Goal: Task Accomplishment & Management: Complete application form

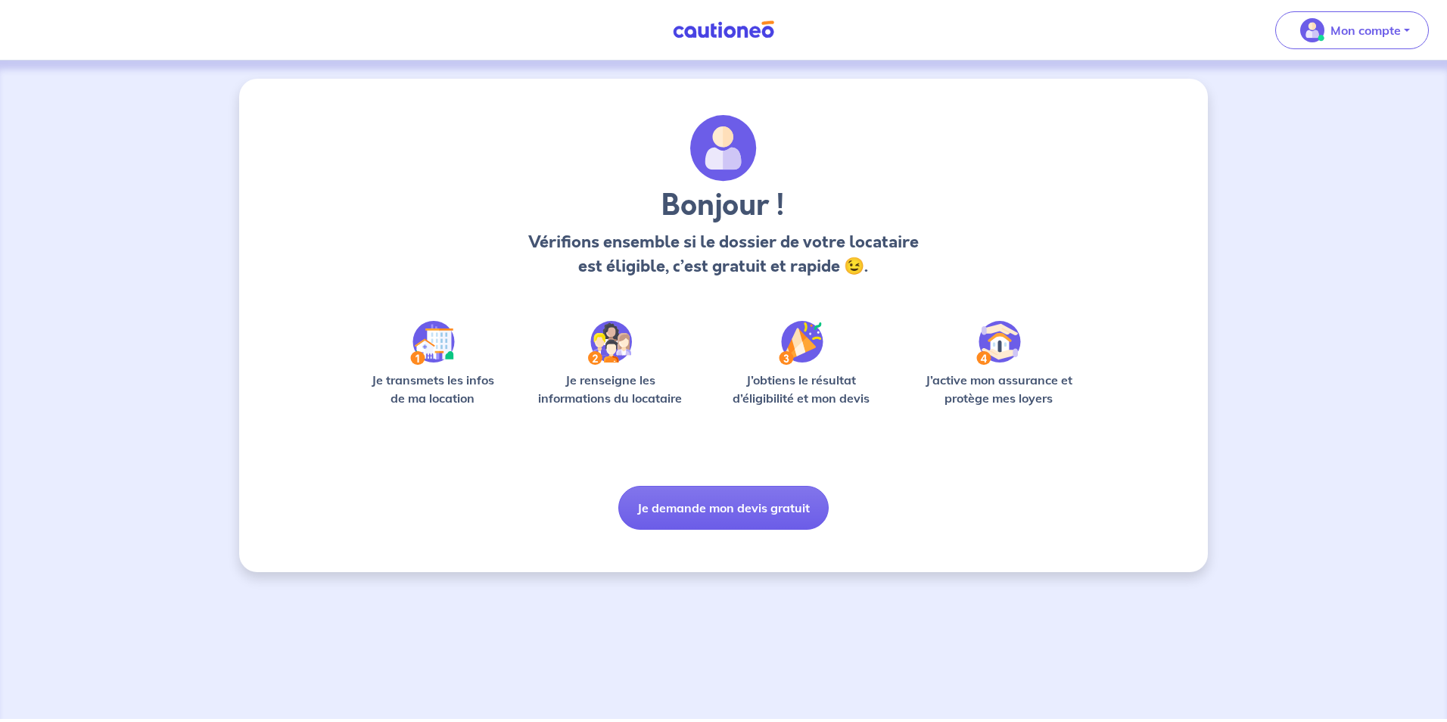
click at [430, 355] on img at bounding box center [432, 343] width 45 height 44
click at [1350, 29] on p "Mon compte" at bounding box center [1365, 30] width 70 height 18
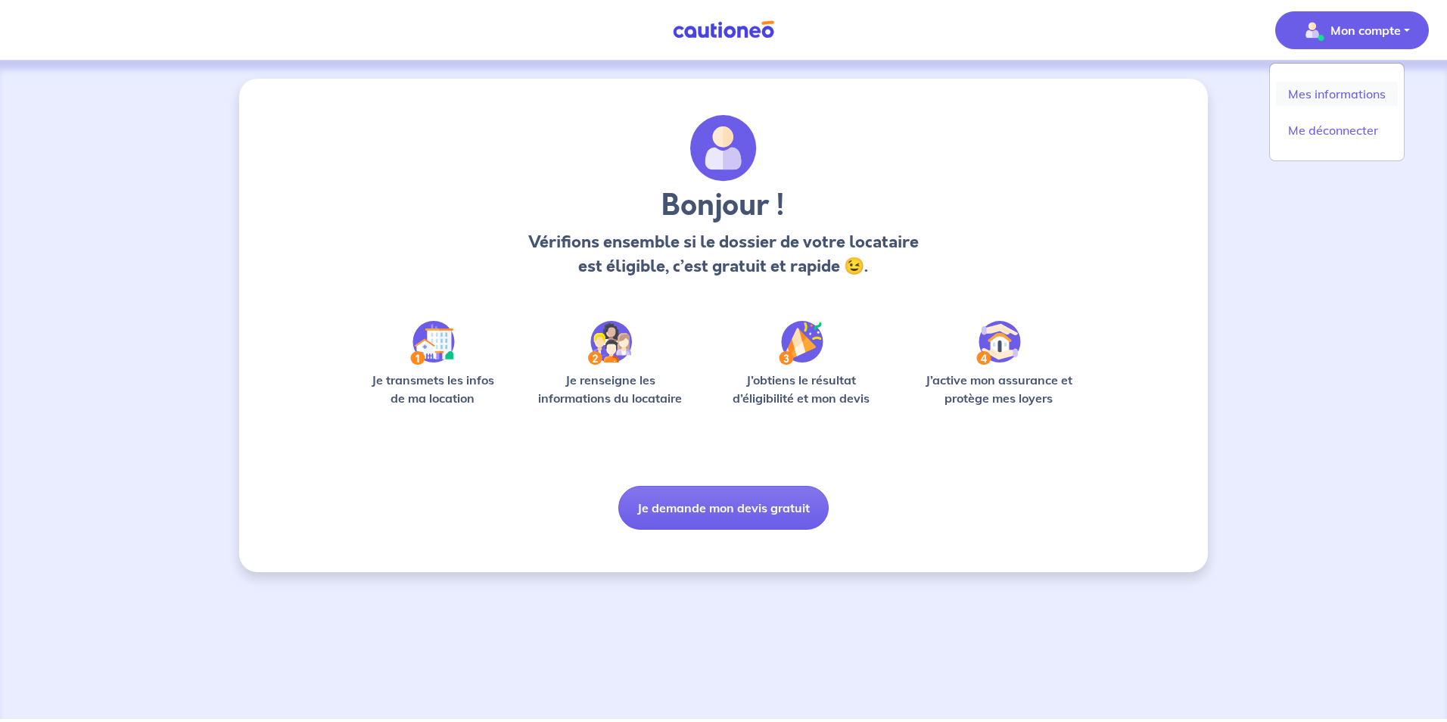
click at [1321, 94] on link "Mes informations" at bounding box center [1337, 94] width 122 height 24
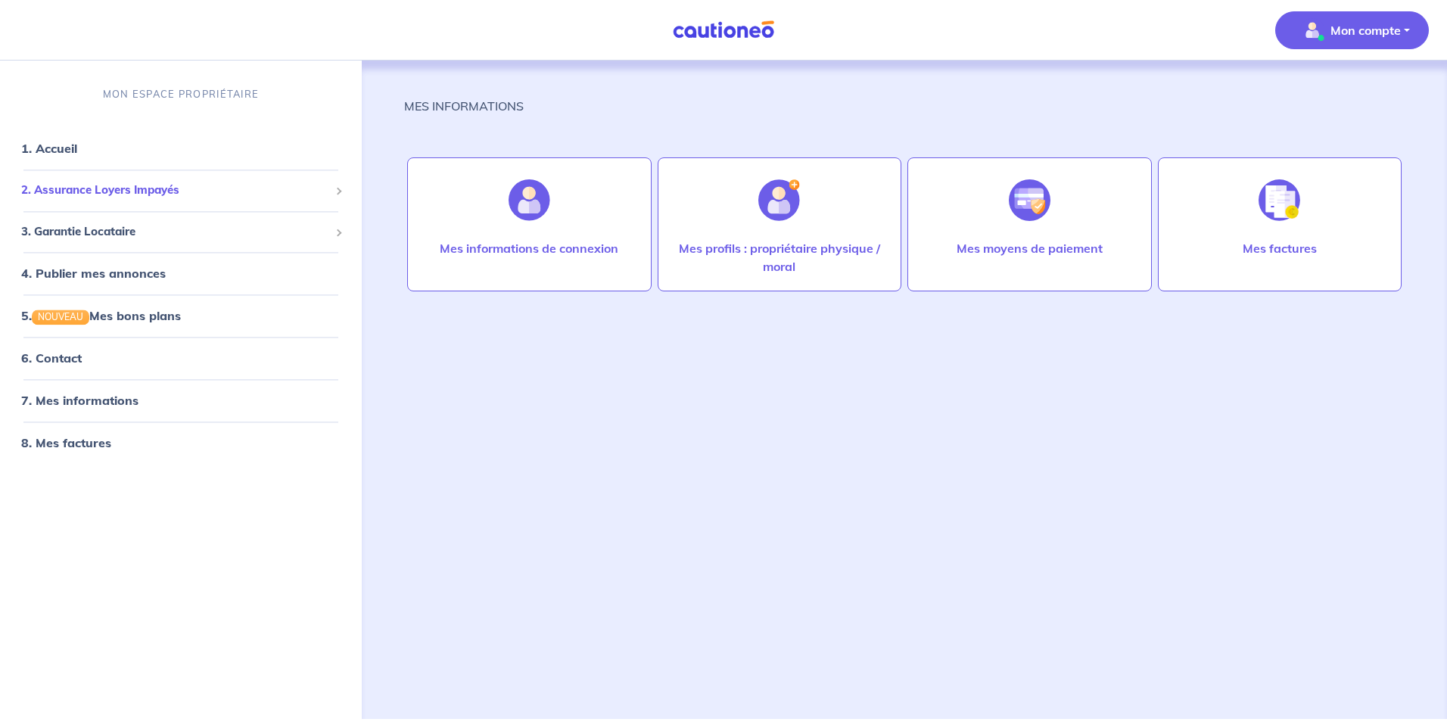
click at [336, 191] on span at bounding box center [339, 192] width 8 height 8
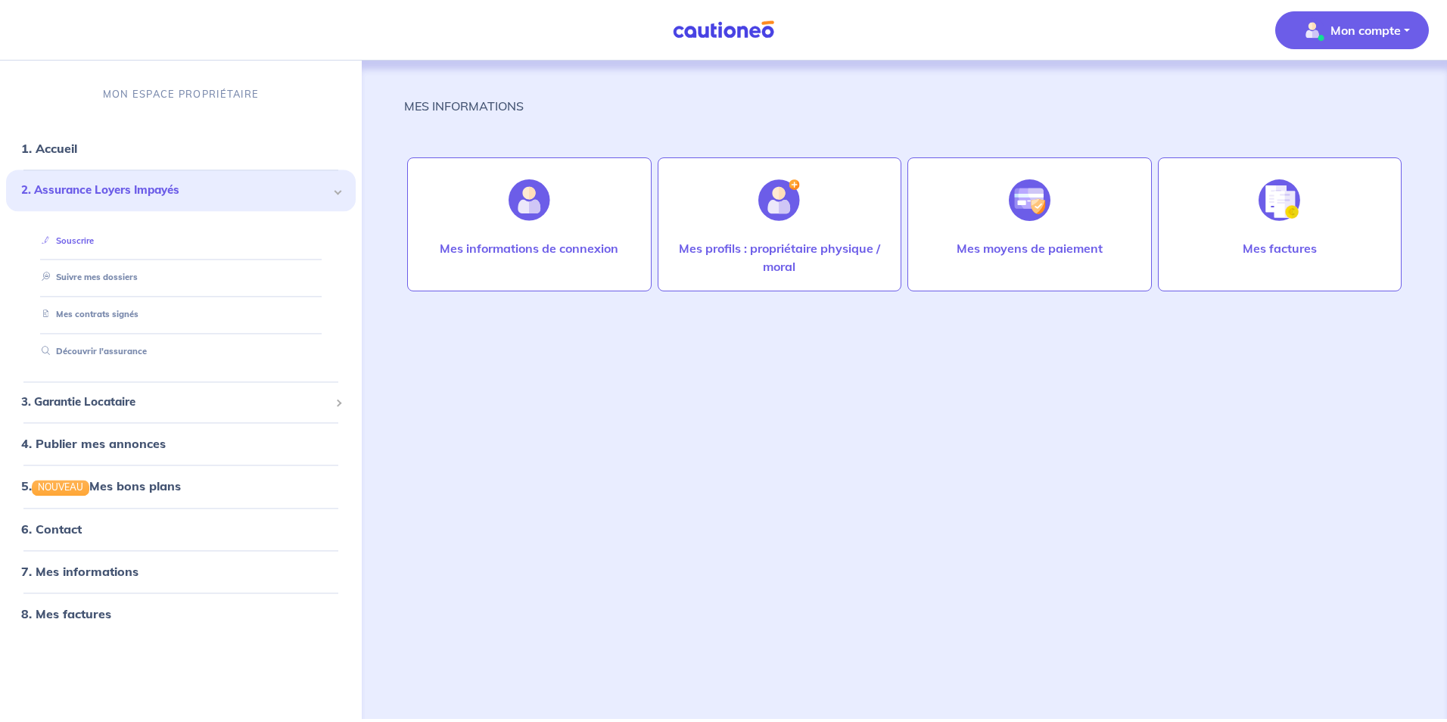
click at [70, 238] on link "Souscrire" at bounding box center [65, 240] width 58 height 11
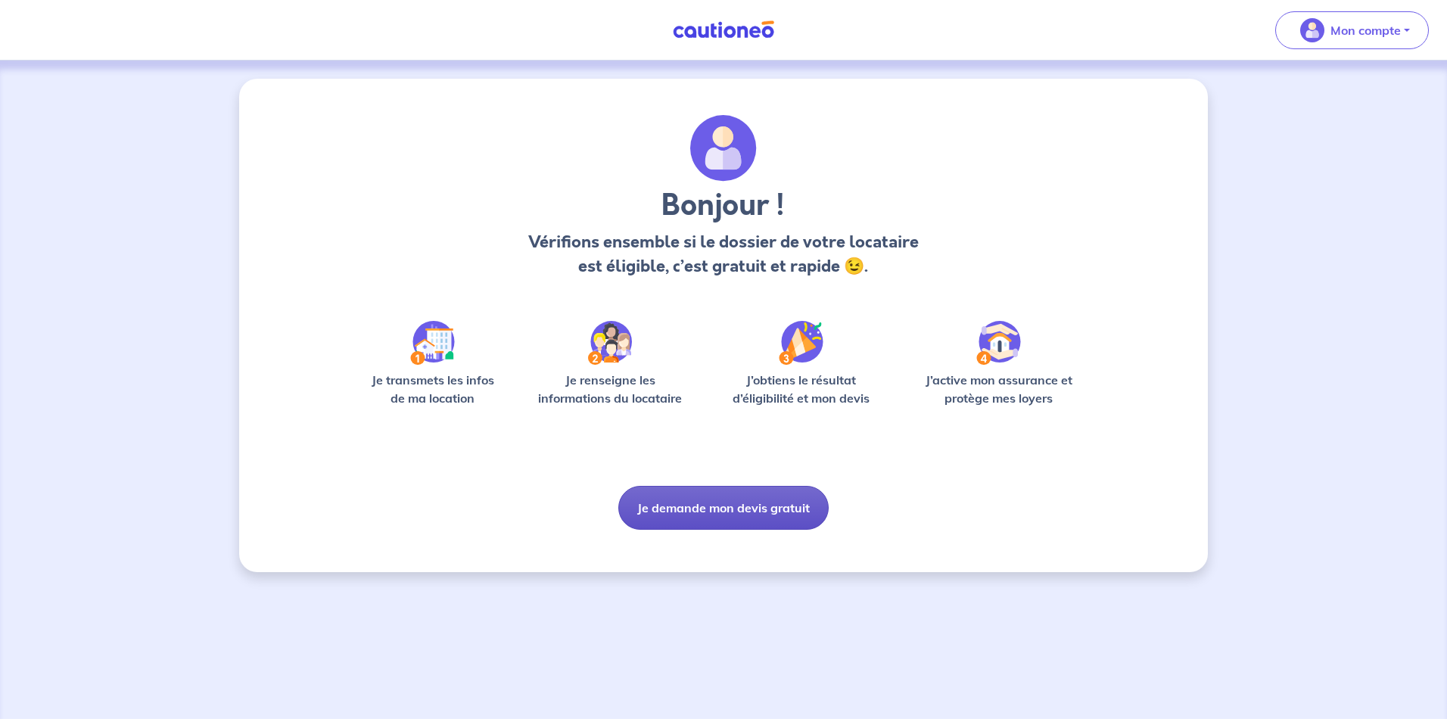
click at [711, 504] on button "Je demande mon devis gratuit" at bounding box center [723, 508] width 210 height 44
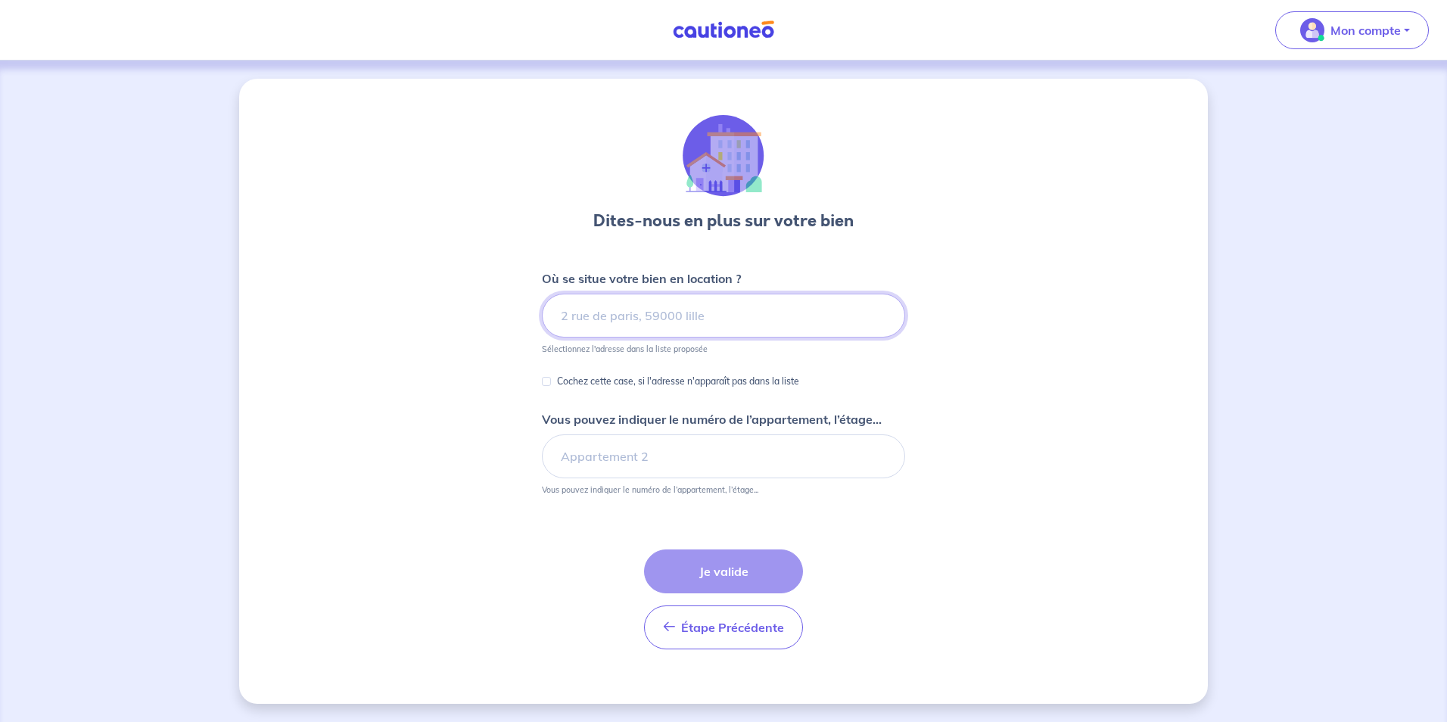
click at [681, 313] on input at bounding box center [723, 316] width 363 height 44
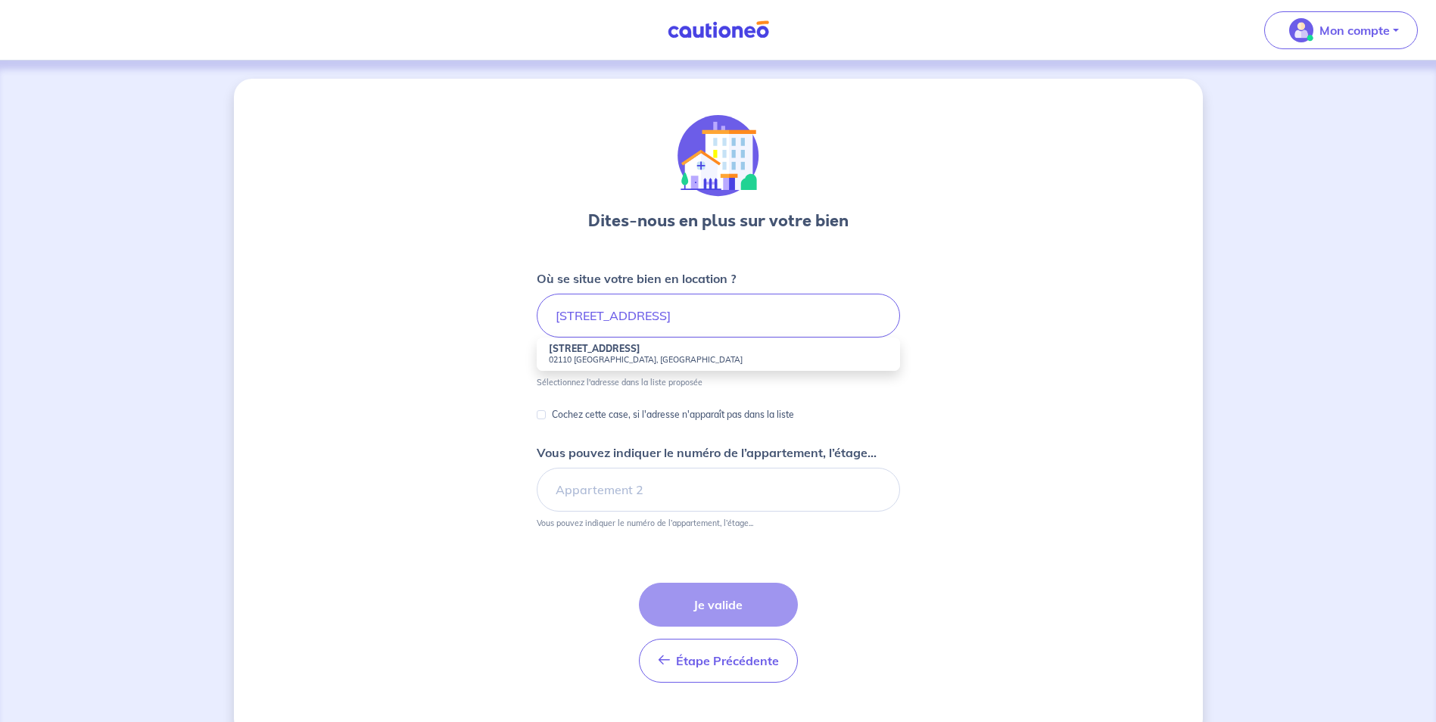
click at [602, 343] on strong "14 Bis Rue de l'Industrie" at bounding box center [595, 348] width 92 height 11
type input "14 Bis Rue de l'Industrie, 02110 Beaurevoir, France"
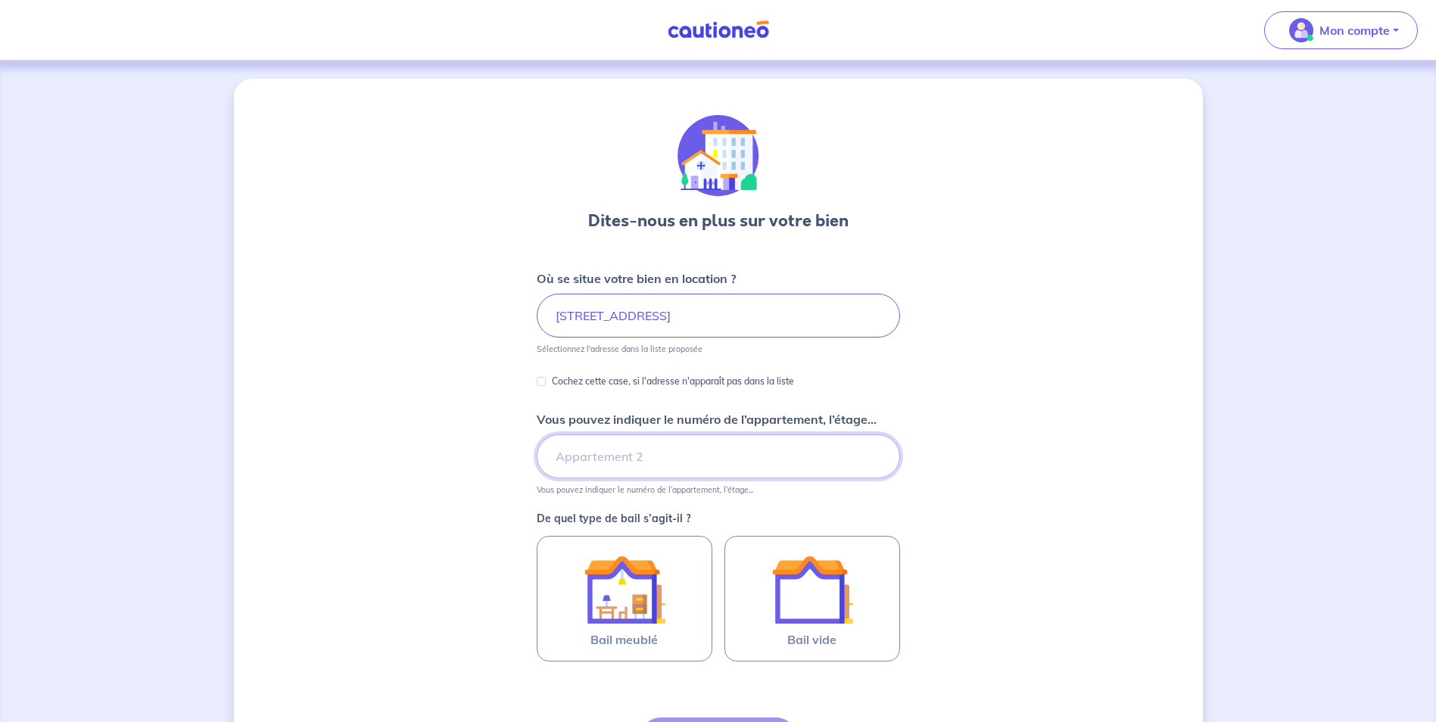
click at [636, 453] on input "Vous pouvez indiquer le numéro de l’appartement, l’étage..." at bounding box center [718, 456] width 363 height 44
type input "Appartement B"
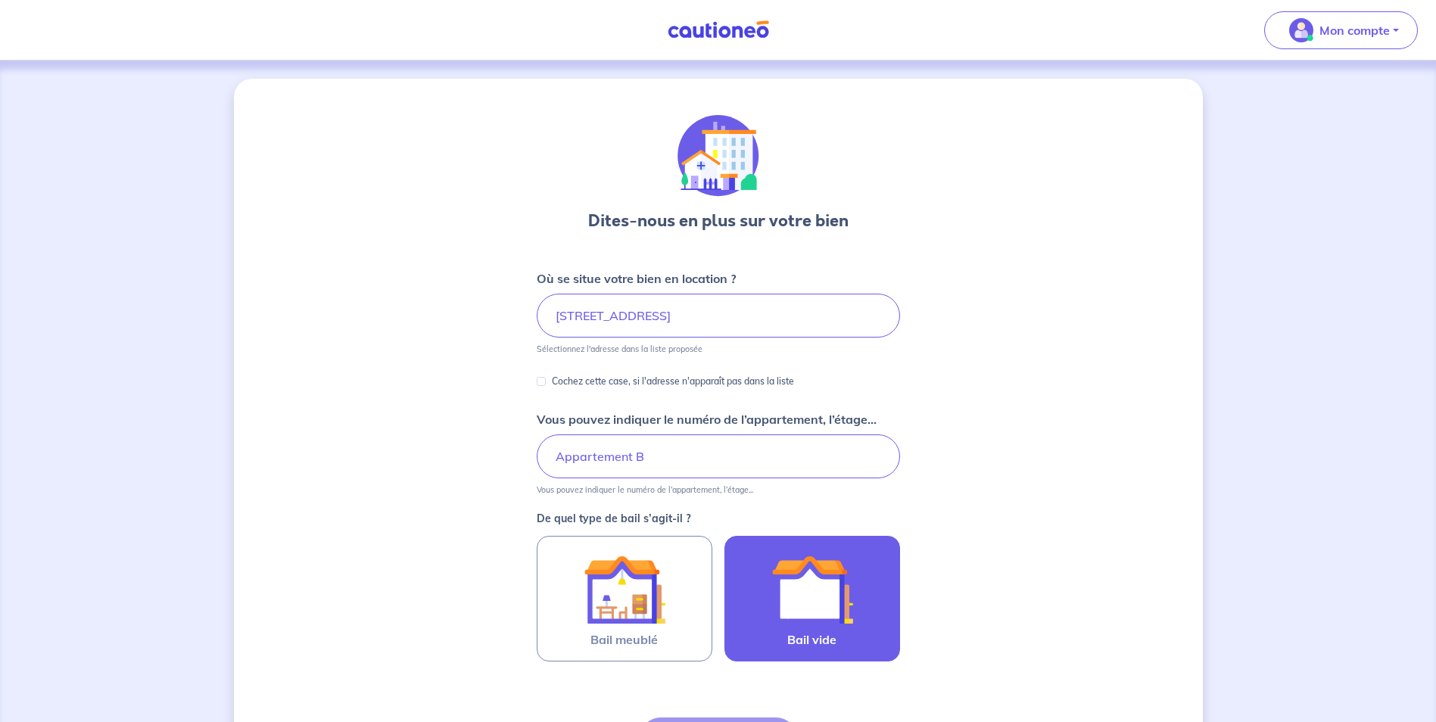
click at [804, 583] on img at bounding box center [812, 590] width 82 height 82
click at [0, 0] on input "Bail vide" at bounding box center [0, 0] width 0 height 0
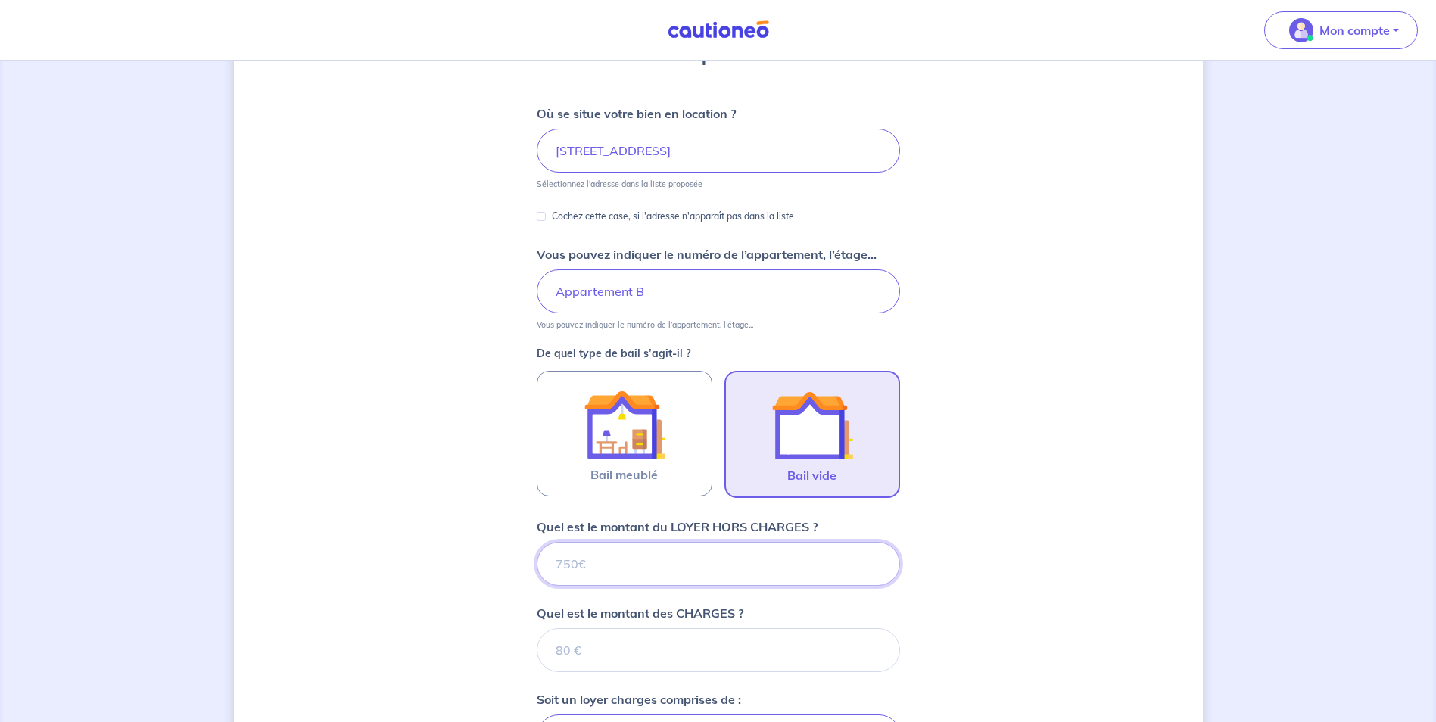
scroll to position [166, 0]
type input "46"
type input "468"
click at [619, 634] on input "Quel est le montant des CHARGES ?" at bounding box center [718, 649] width 363 height 44
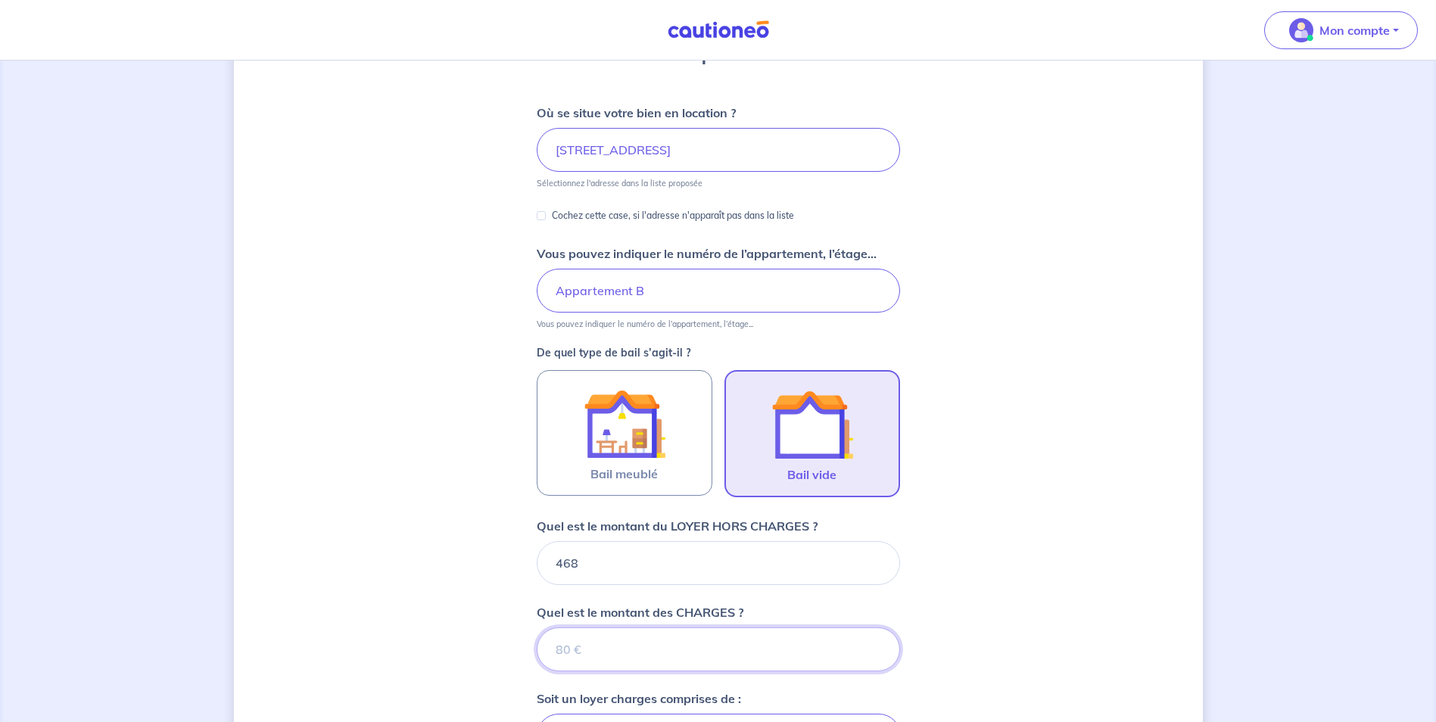
type input "0"
type input "468"
type input "0"
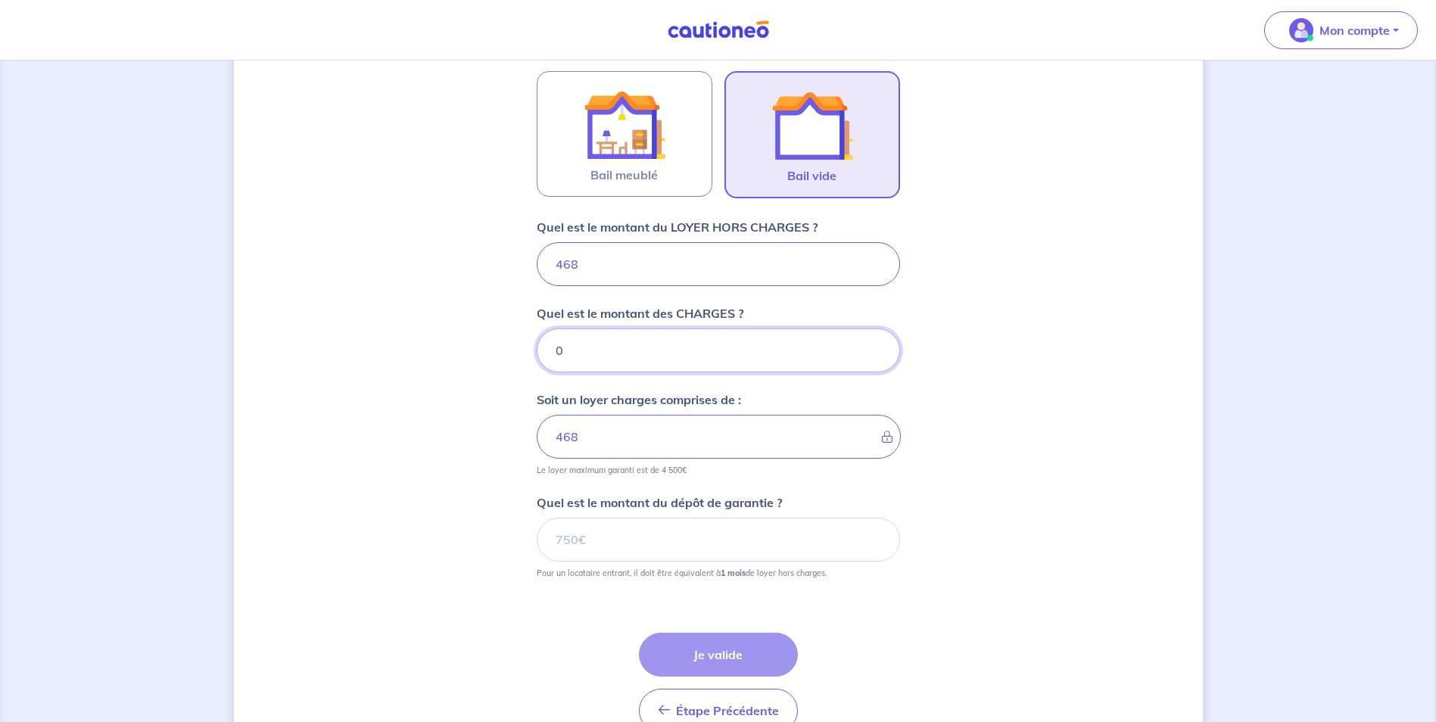
scroll to position [468, 0]
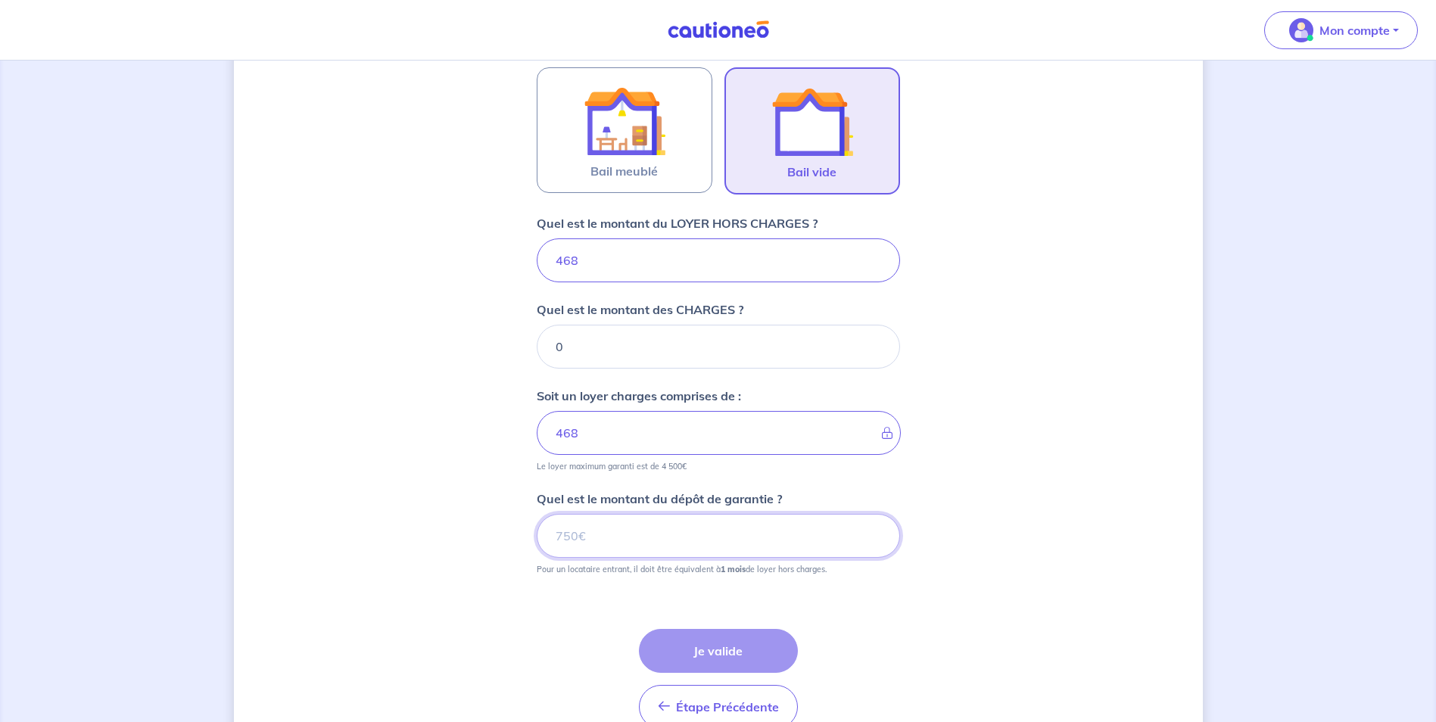
drag, startPoint x: 593, startPoint y: 534, endPoint x: 513, endPoint y: 529, distance: 79.6
click at [513, 529] on div "Dites-nous en plus sur votre bien Où se situe votre bien en location ? 14 Bis R…" at bounding box center [718, 196] width 969 height 1173
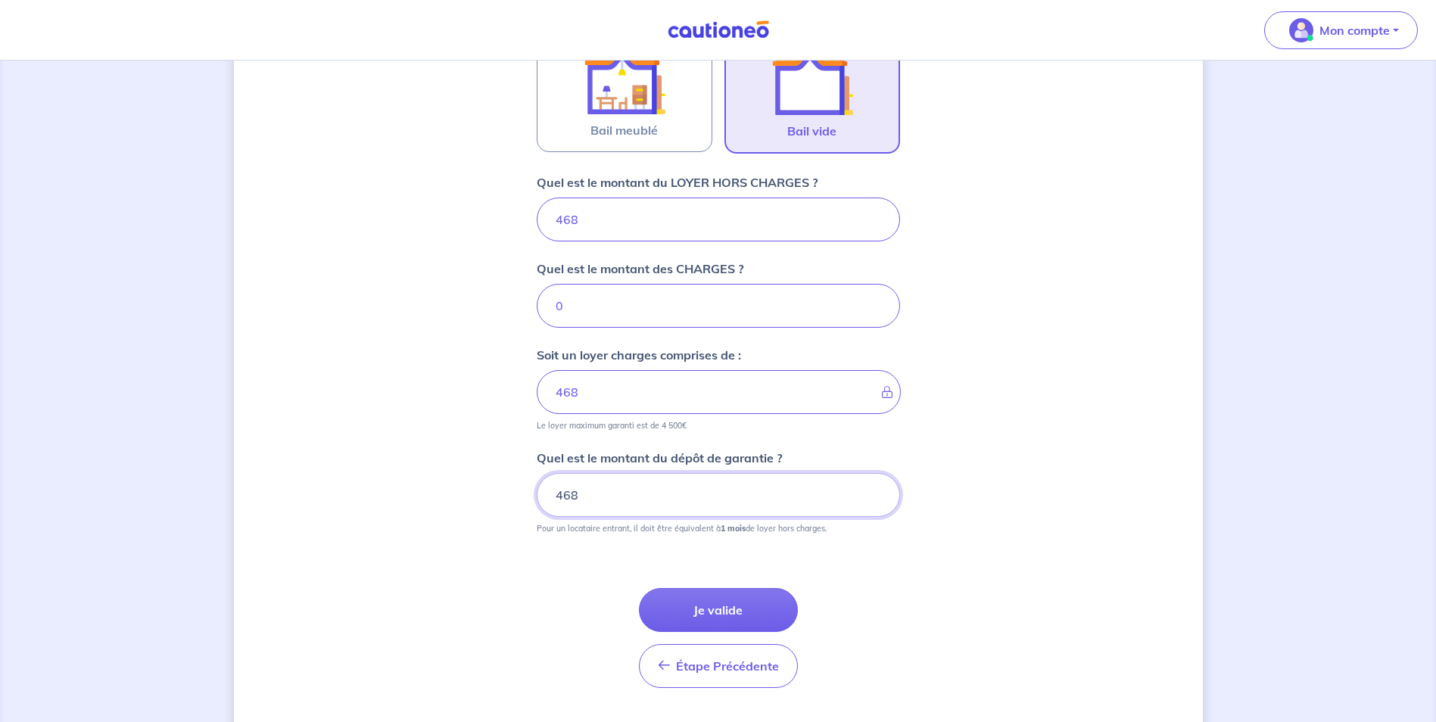
scroll to position [548, 0]
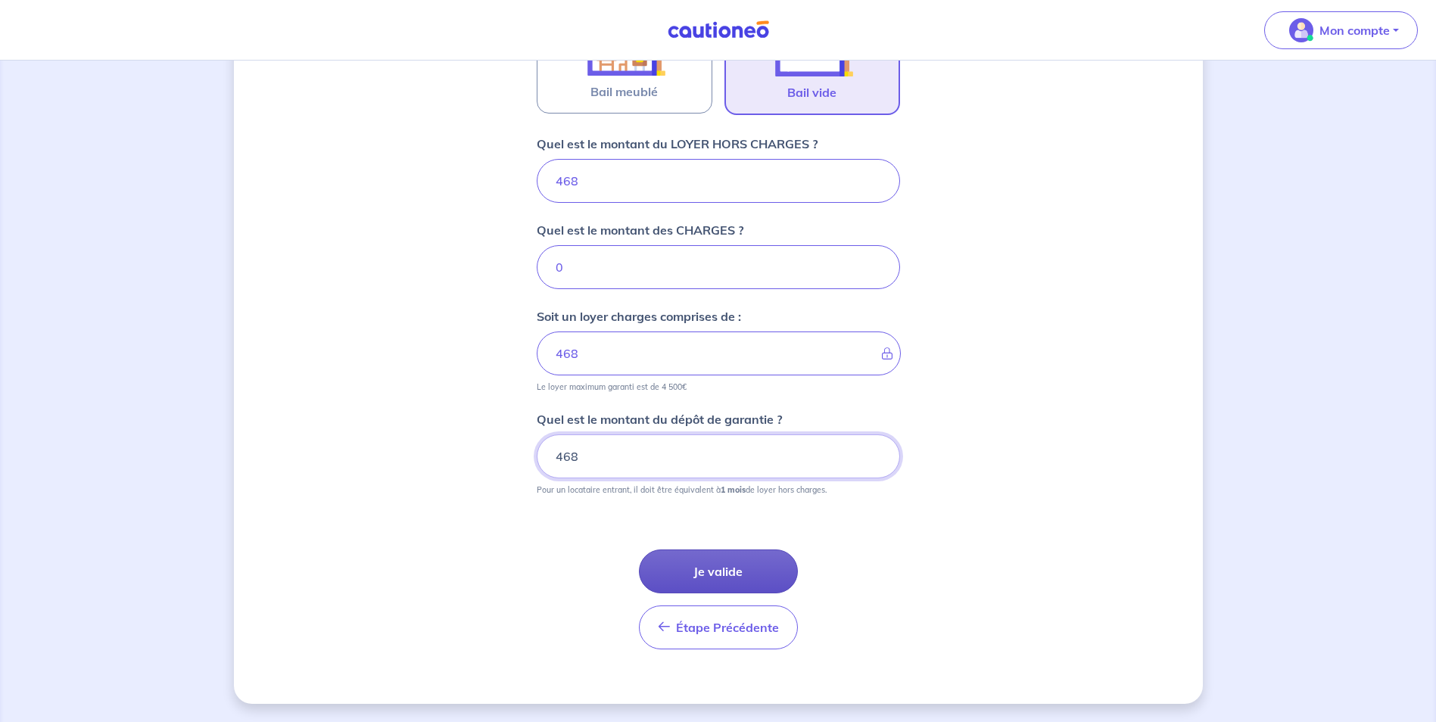
type input "468"
click at [714, 564] on button "Je valide" at bounding box center [718, 571] width 159 height 44
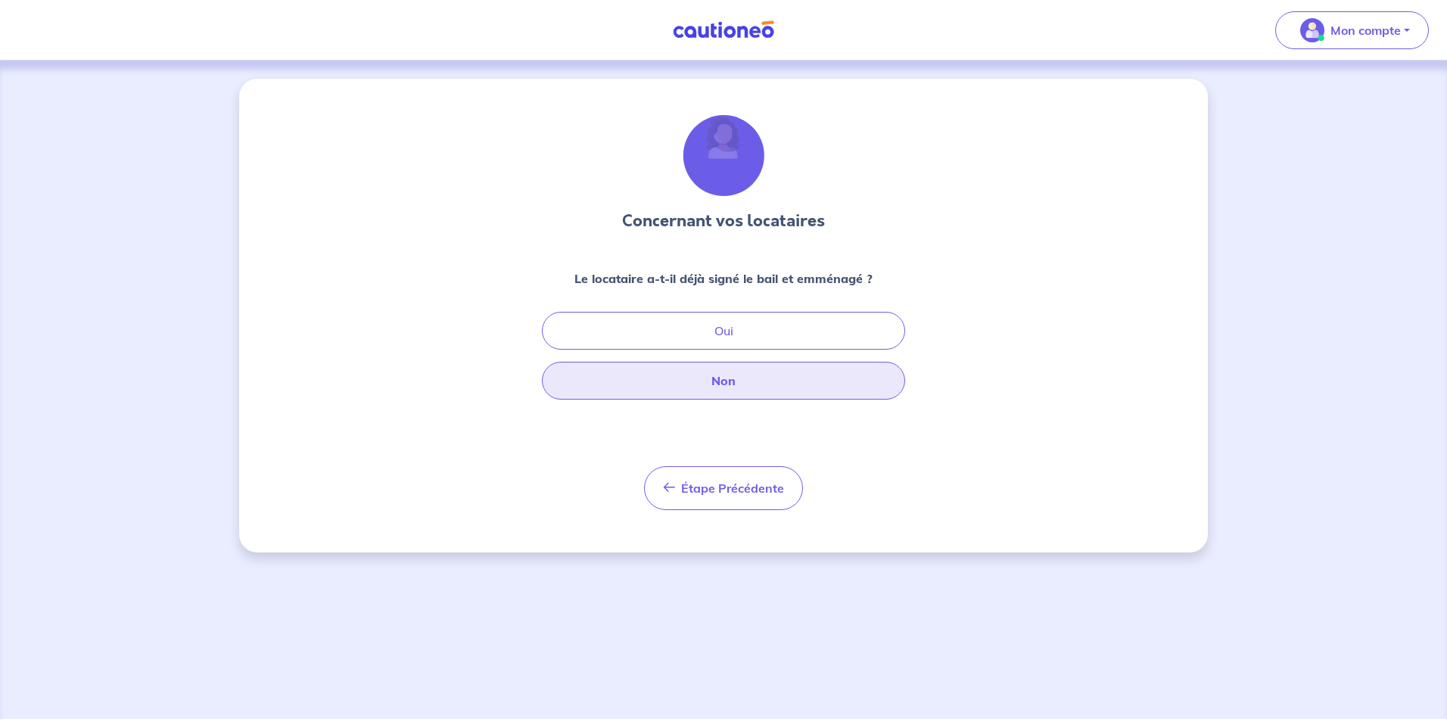
click at [725, 379] on button "Non" at bounding box center [723, 381] width 363 height 38
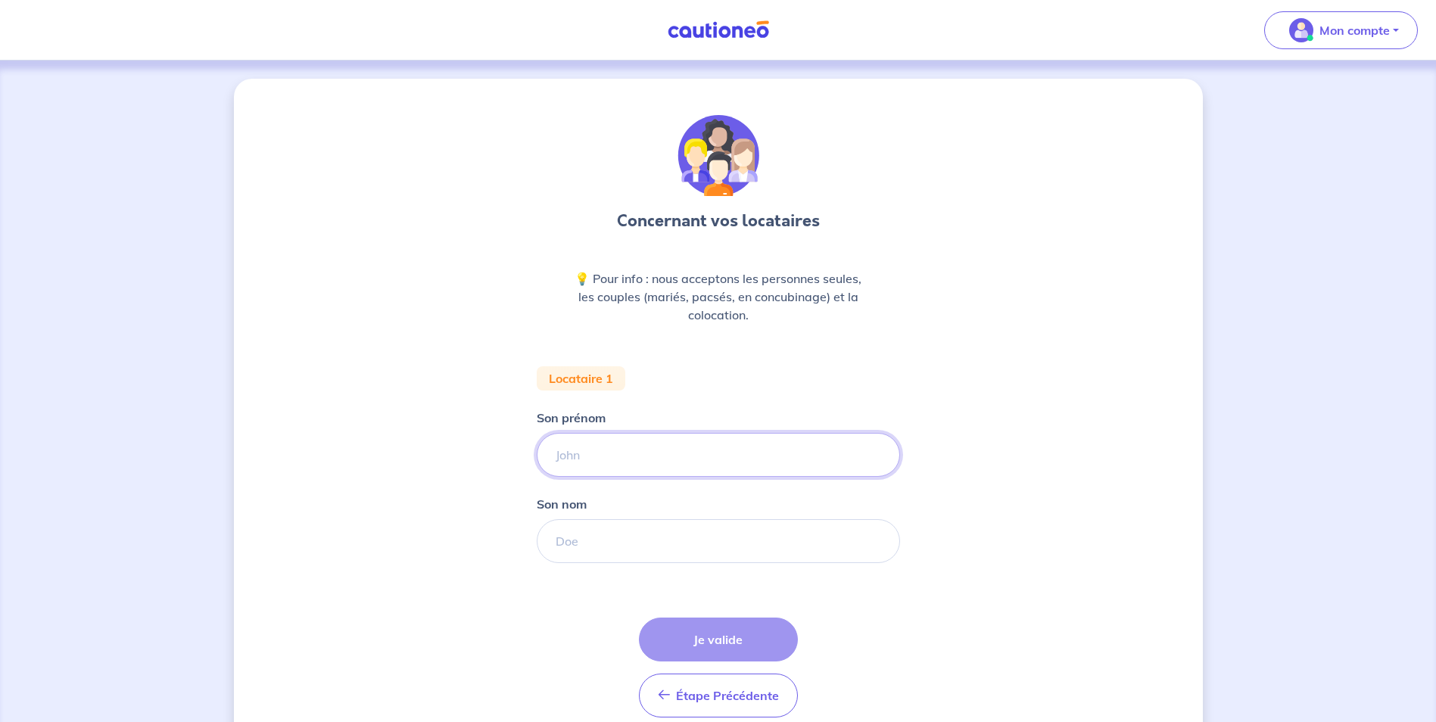
click at [593, 460] on input "Son prénom" at bounding box center [718, 455] width 363 height 44
type input "PATTEEUW"
type input "Guillaume"
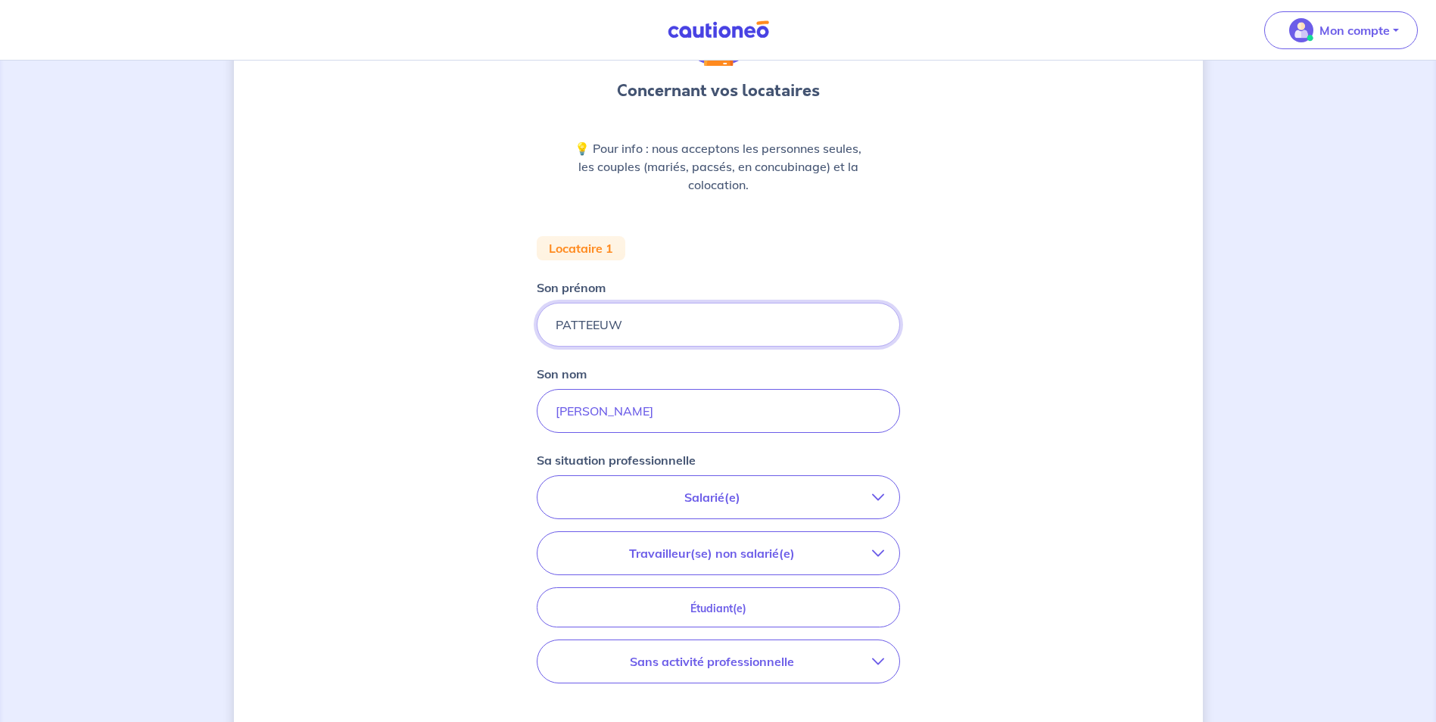
scroll to position [151, 0]
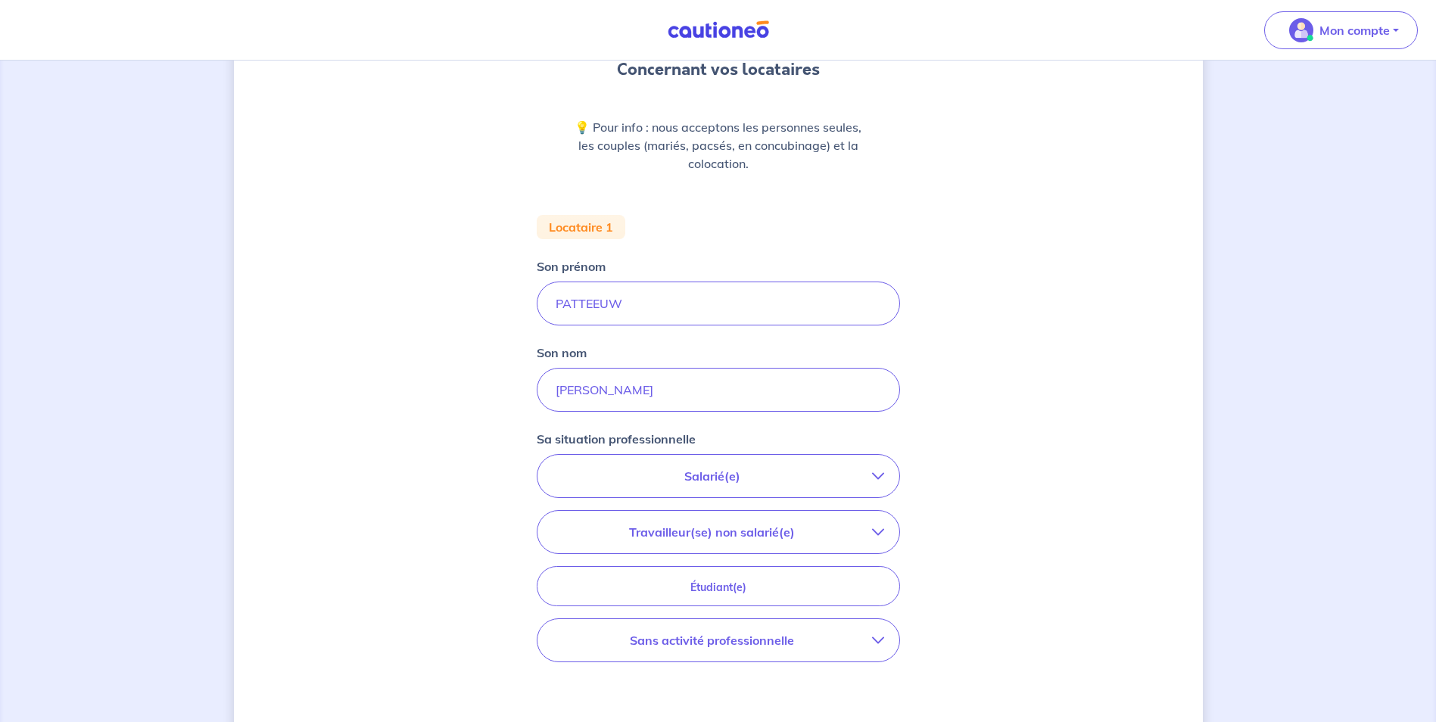
click at [873, 527] on icon "button" at bounding box center [878, 532] width 12 height 12
click at [874, 465] on button "Salarié(e)" at bounding box center [718, 476] width 362 height 42
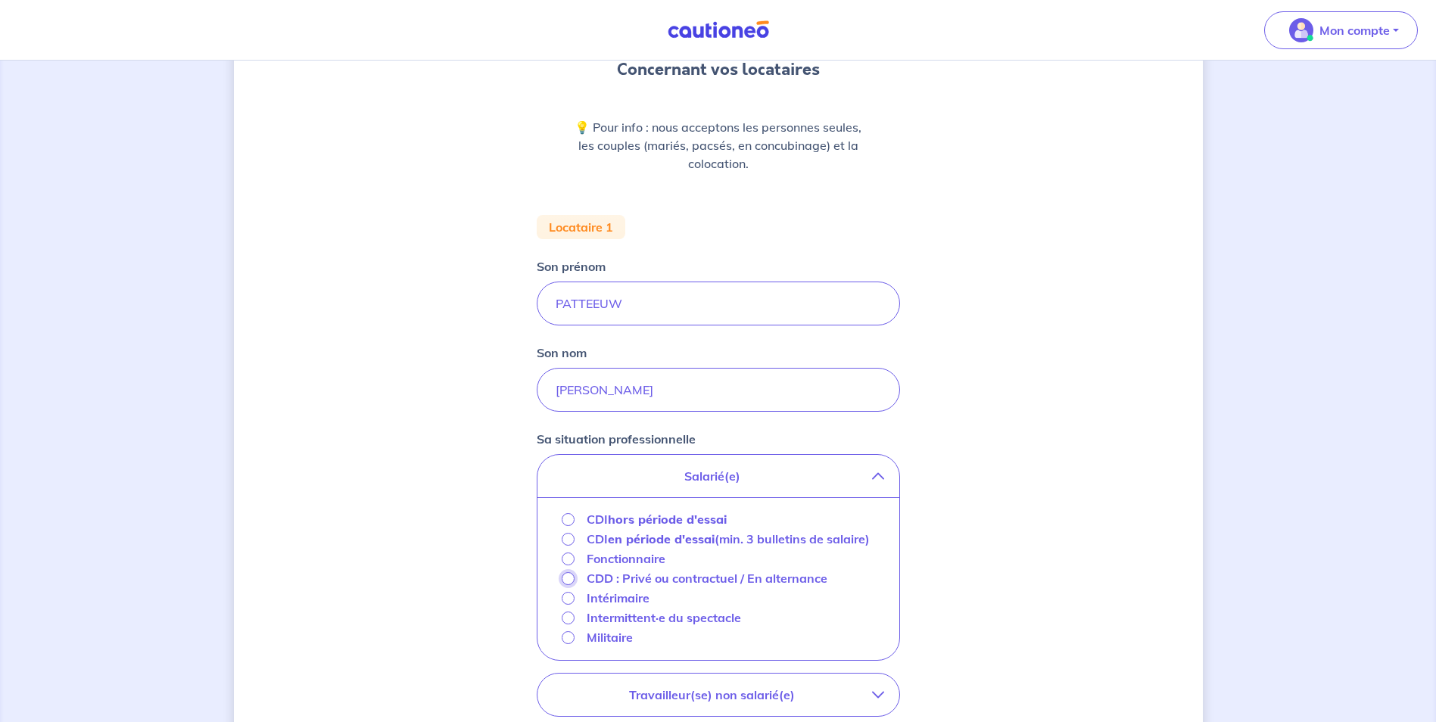
click at [567, 585] on input "CDD : Privé ou contractuel / En alternance" at bounding box center [568, 578] width 13 height 13
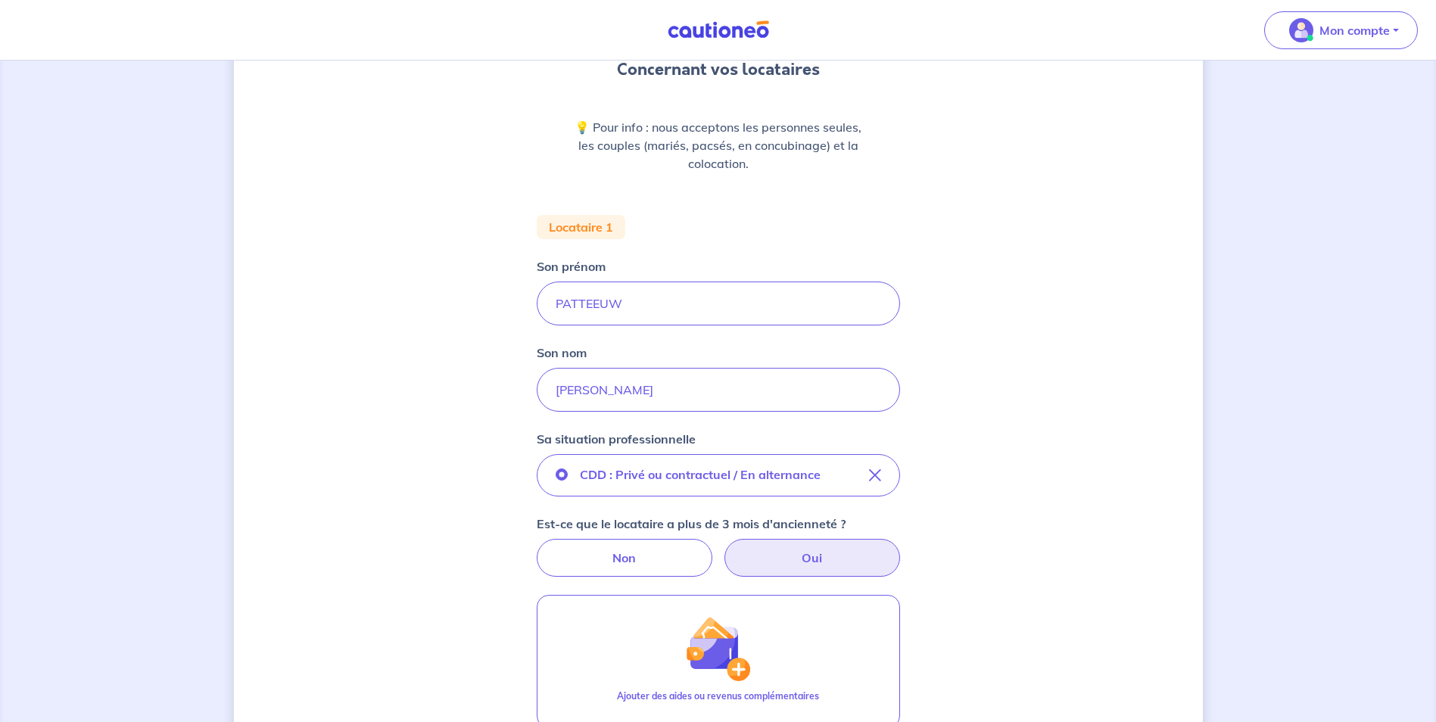
click at [797, 555] on label "Oui" at bounding box center [812, 558] width 176 height 38
click at [723, 549] on input "Oui" at bounding box center [718, 544] width 10 height 10
radio input "true"
click at [559, 640] on input "Quelle est la date de fin de son contrat ?" at bounding box center [718, 641] width 363 height 44
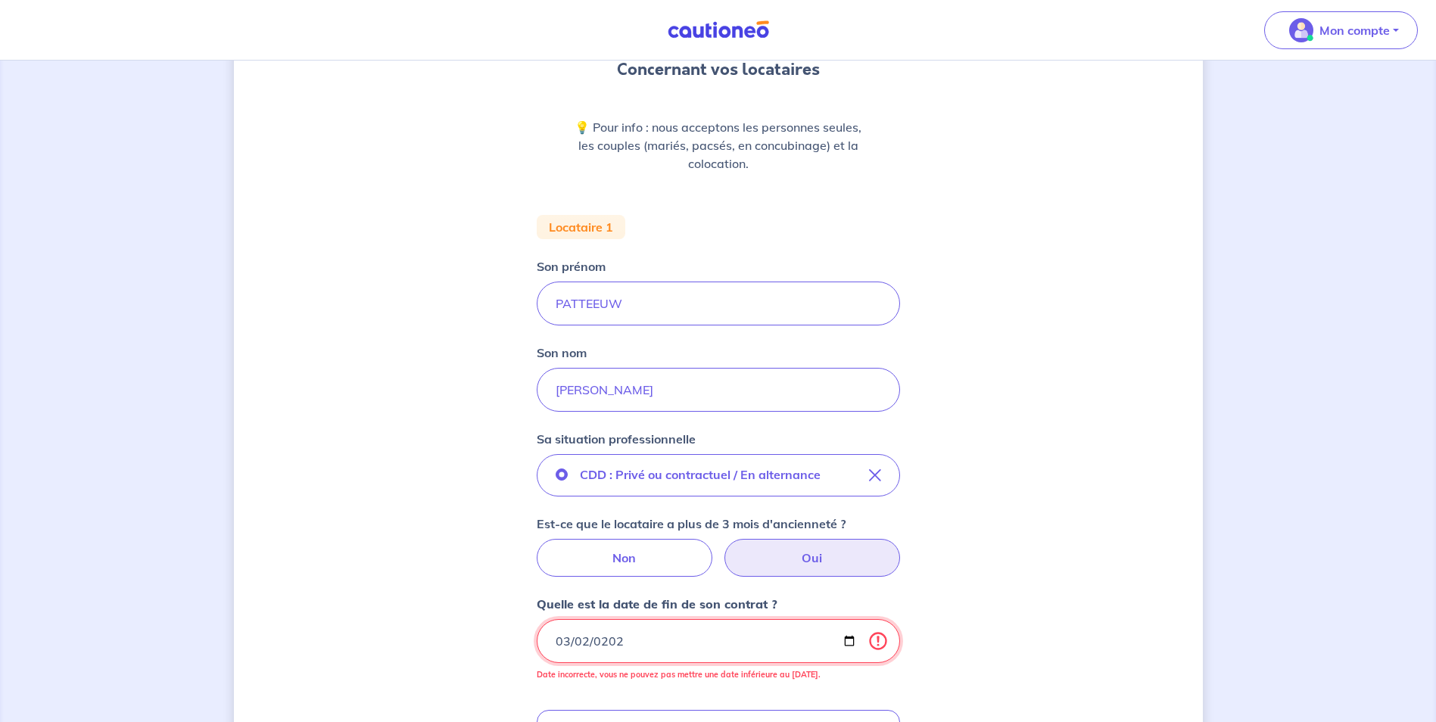
type input "2026-03-02"
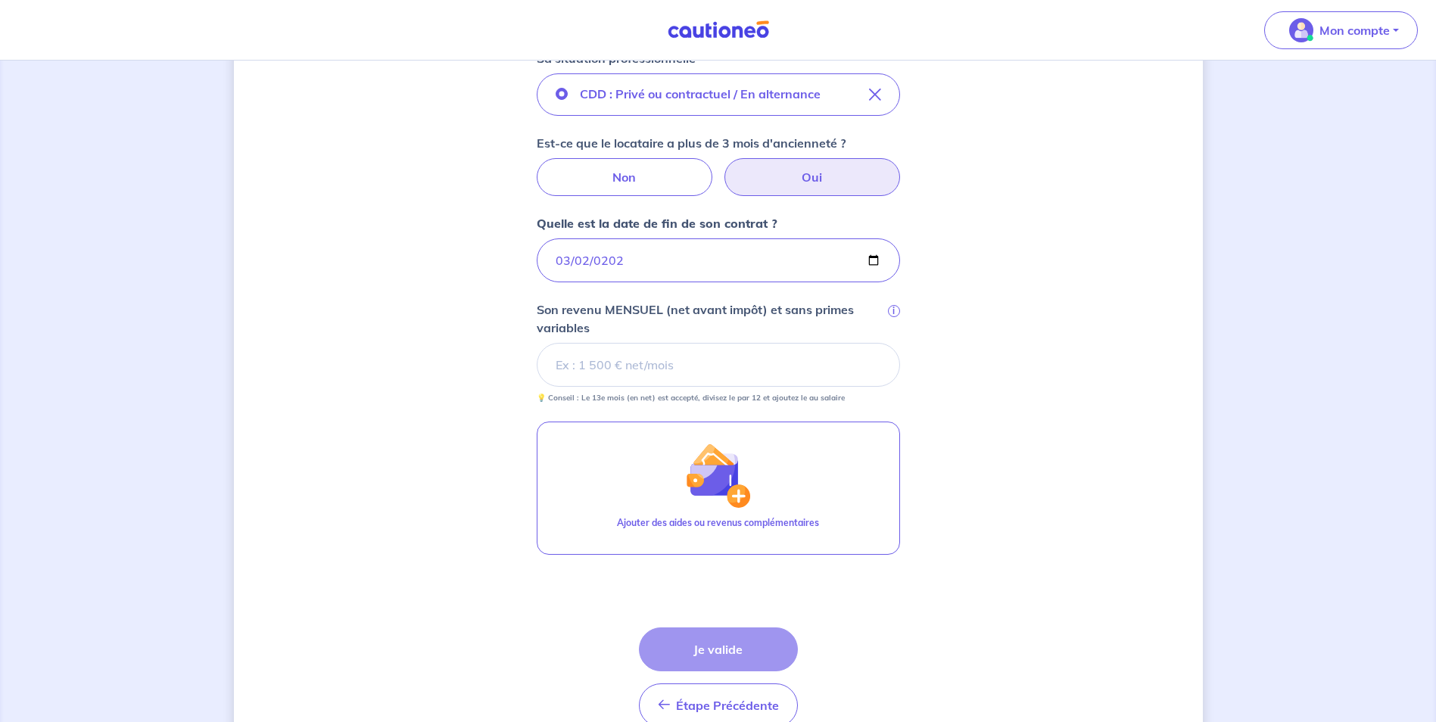
scroll to position [536, 0]
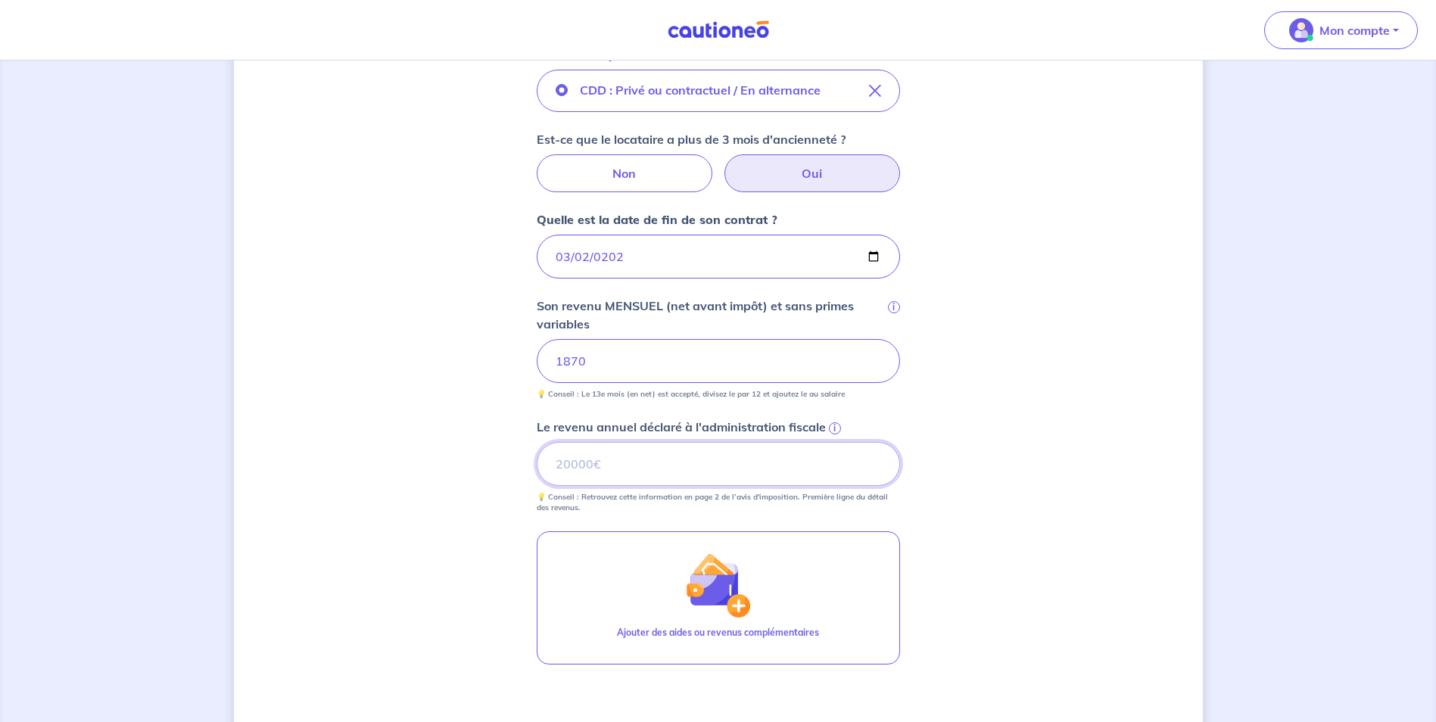
click at [661, 471] on input "Le revenu annuel déclaré à l'administration fiscale i" at bounding box center [718, 464] width 363 height 44
type input "11932"
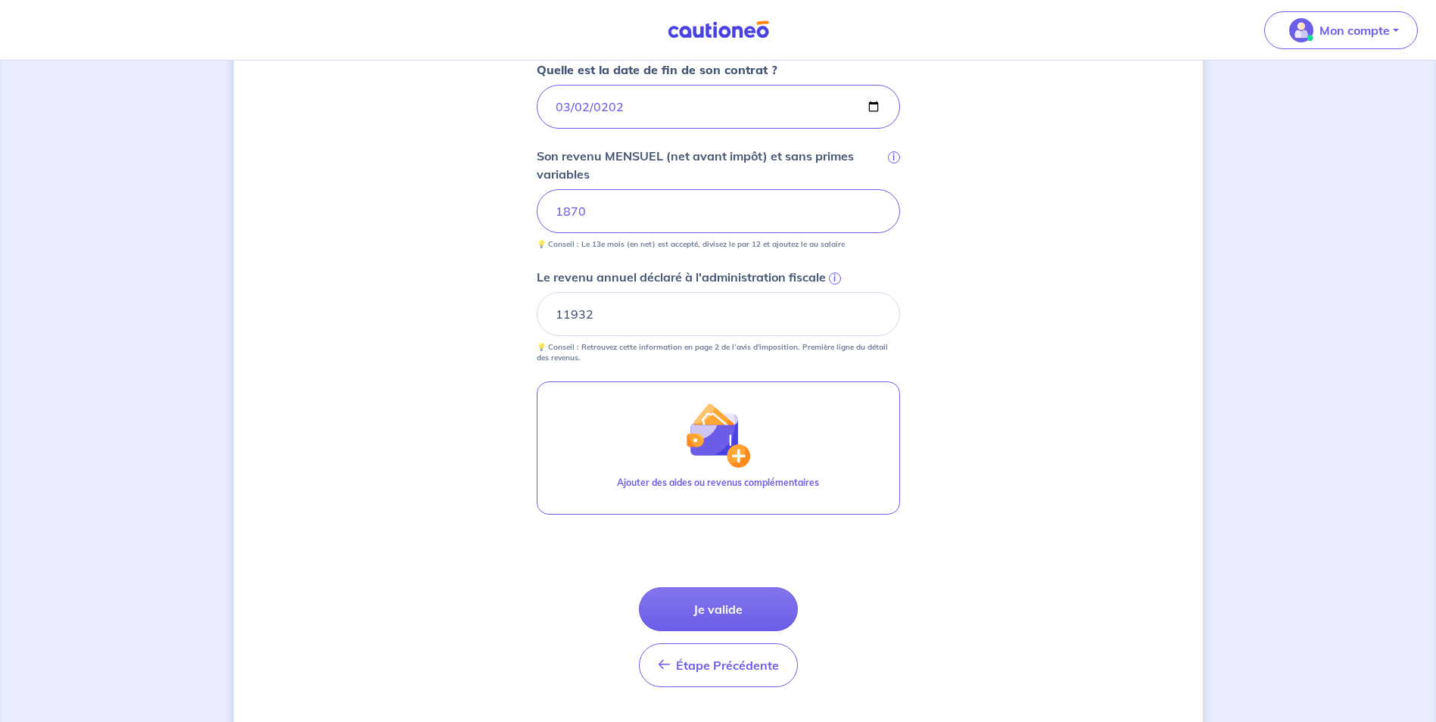
scroll to position [687, 0]
click at [720, 599] on button "Je valide" at bounding box center [718, 608] width 159 height 44
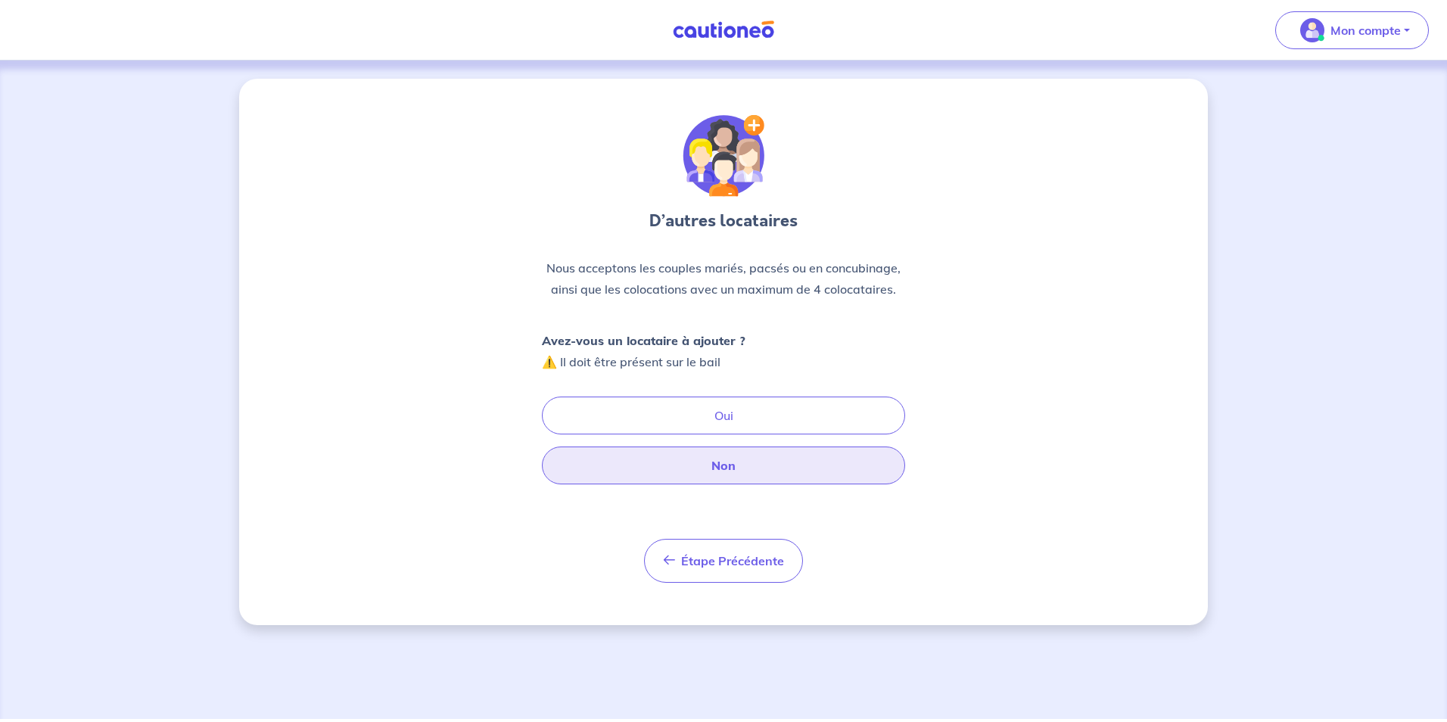
click at [730, 465] on button "Non" at bounding box center [723, 466] width 363 height 38
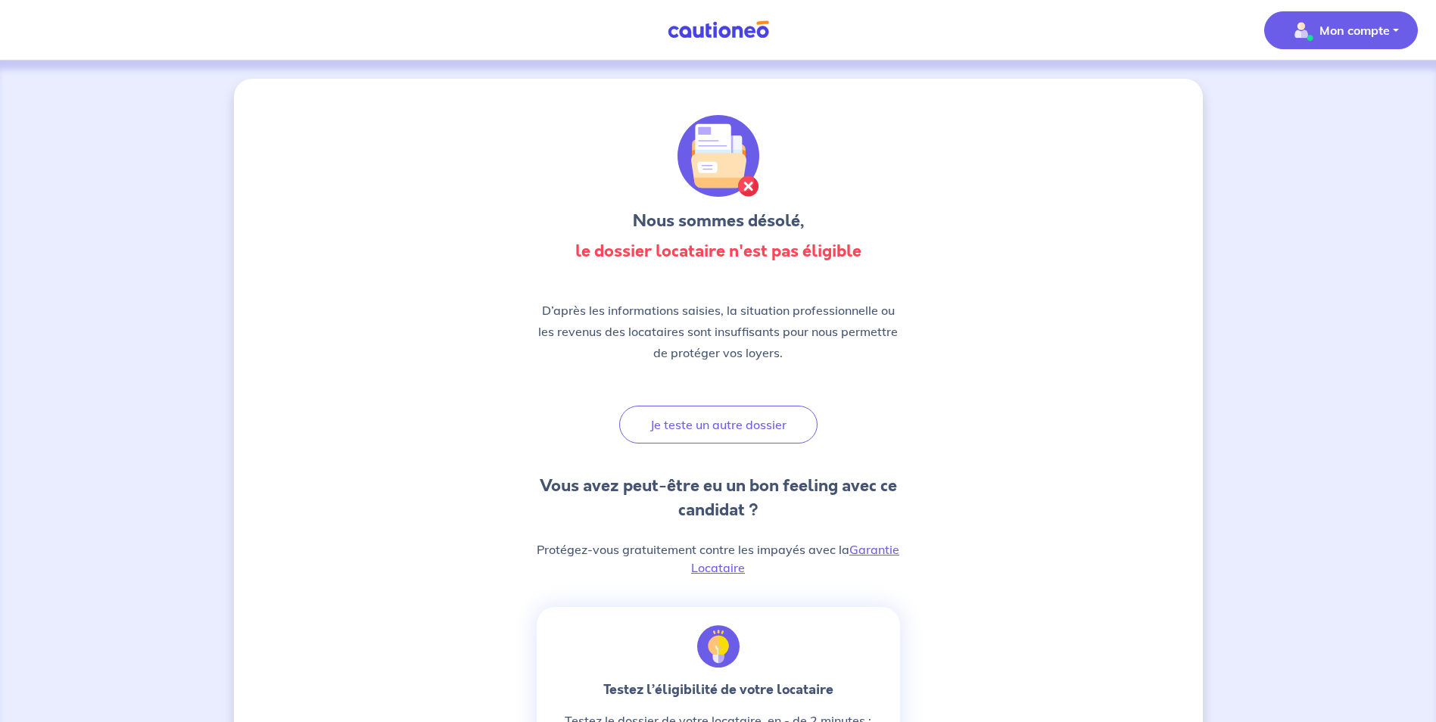
click at [1340, 30] on p "Mon compte" at bounding box center [1354, 30] width 70 height 18
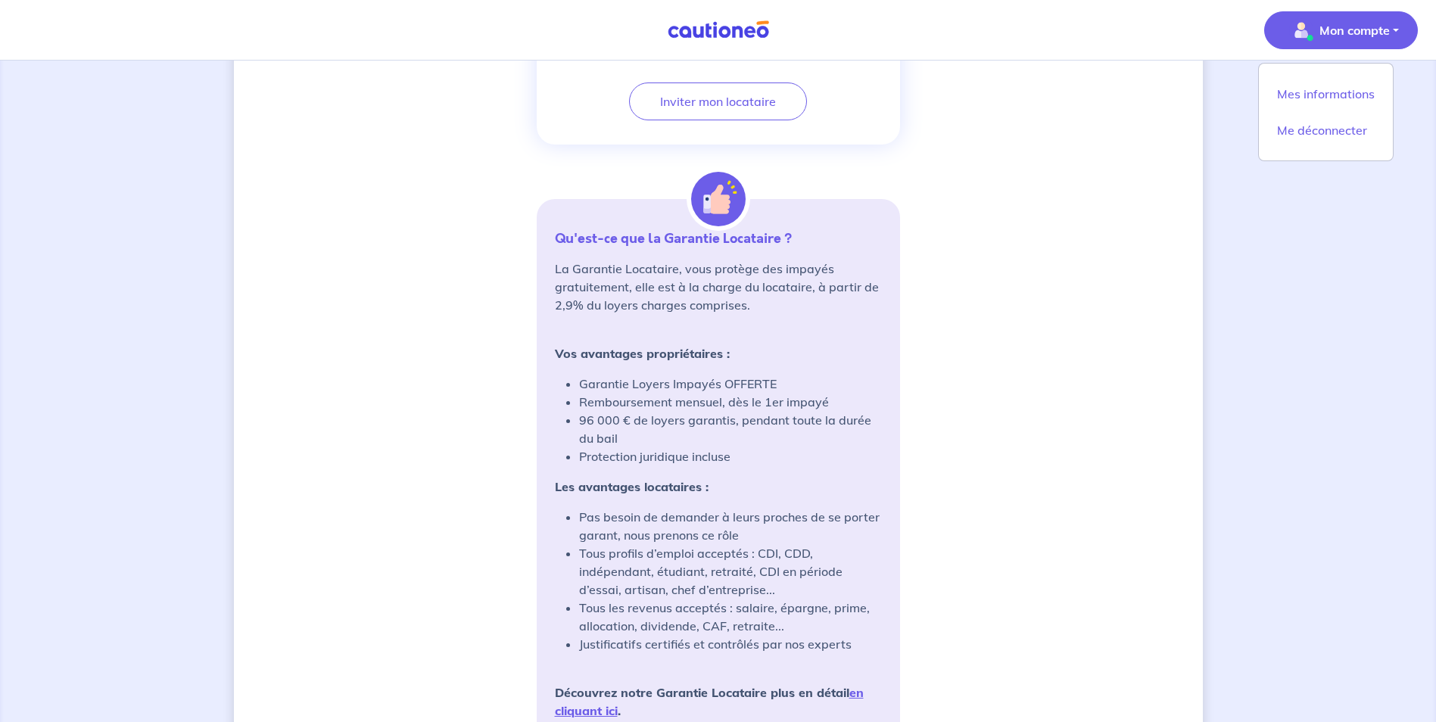
scroll to position [1114, 0]
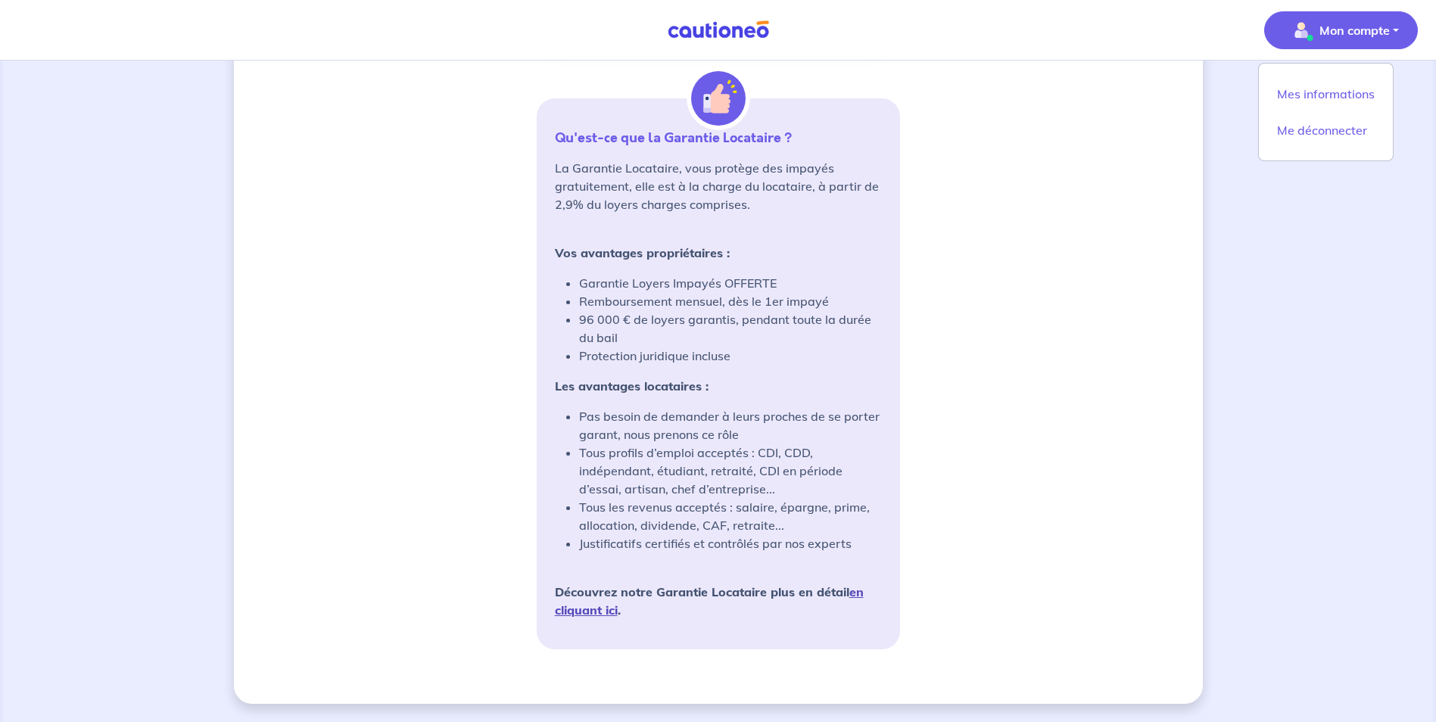
click at [857, 593] on link "en cliquant ici" at bounding box center [709, 600] width 309 height 33
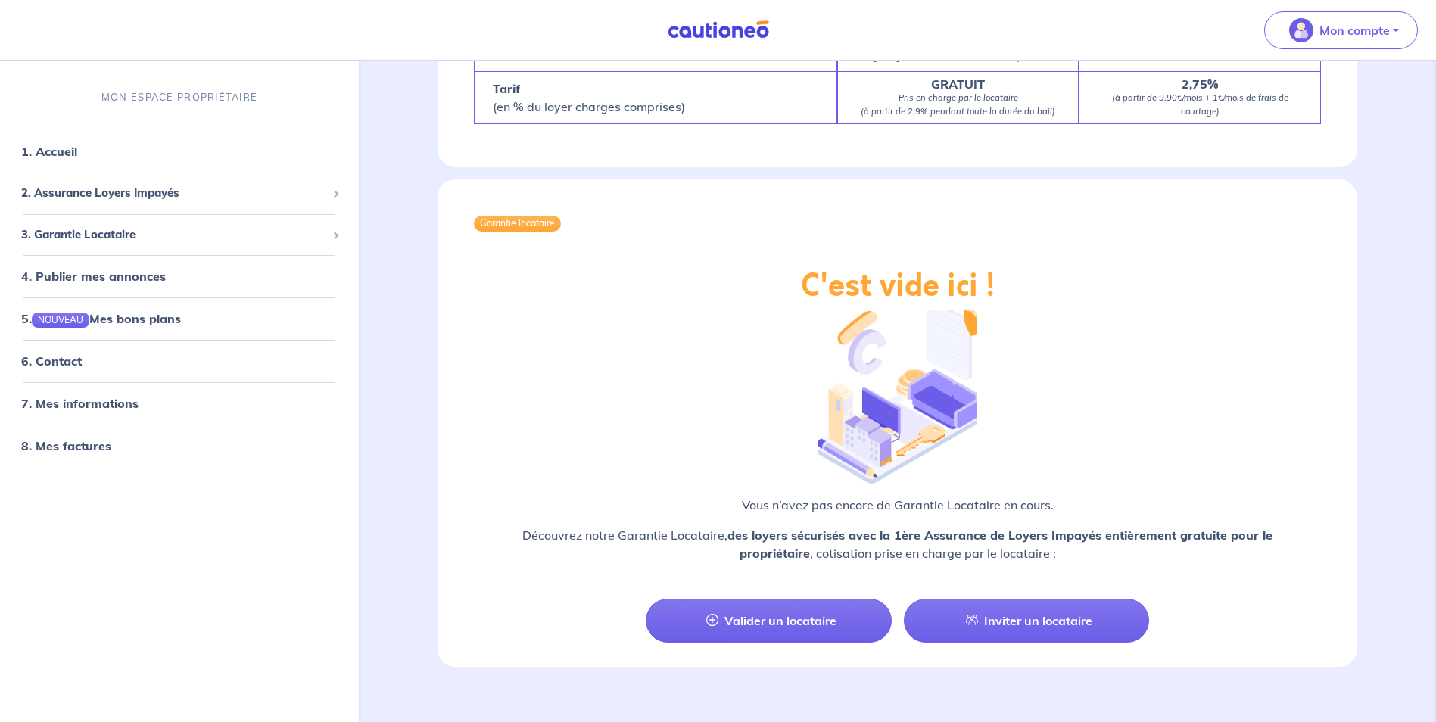
scroll to position [1989, 0]
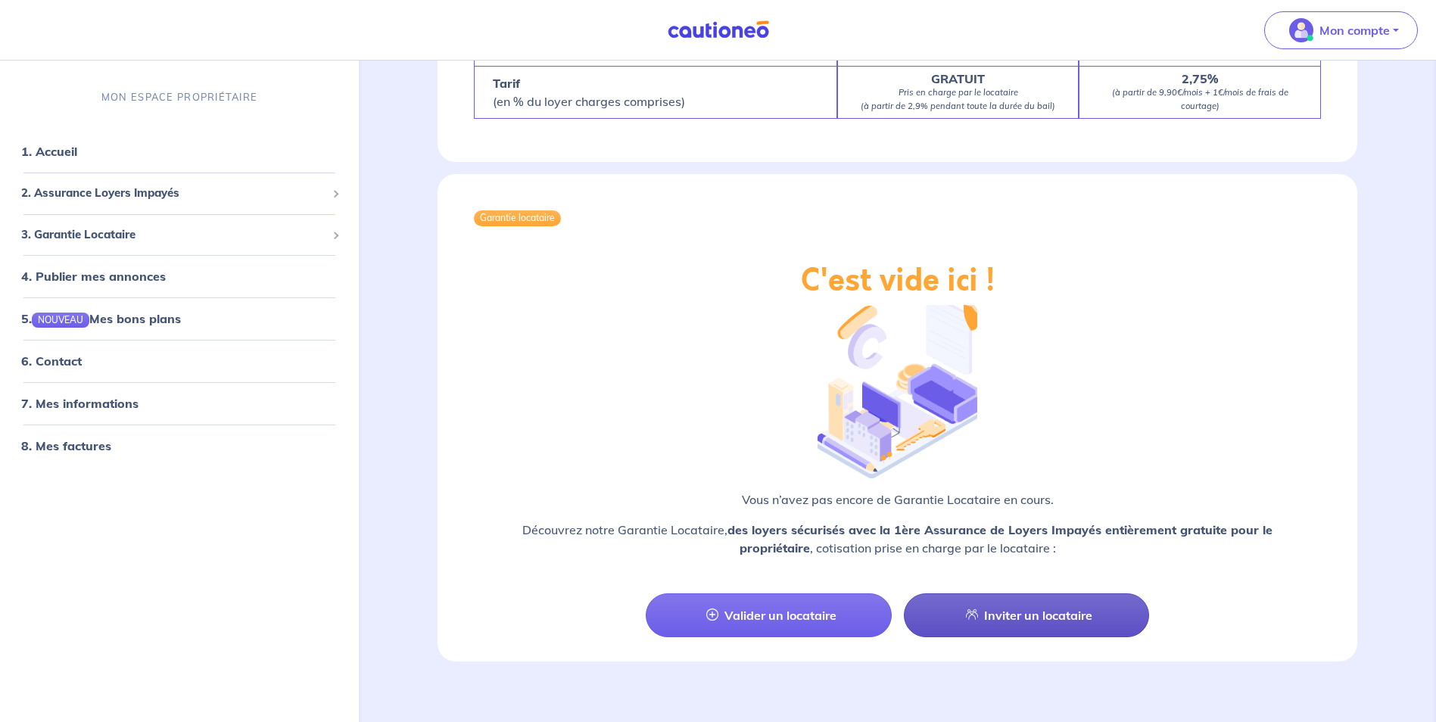
click at [1010, 603] on link "Inviter un locataire" at bounding box center [1026, 615] width 245 height 44
select select "FR"
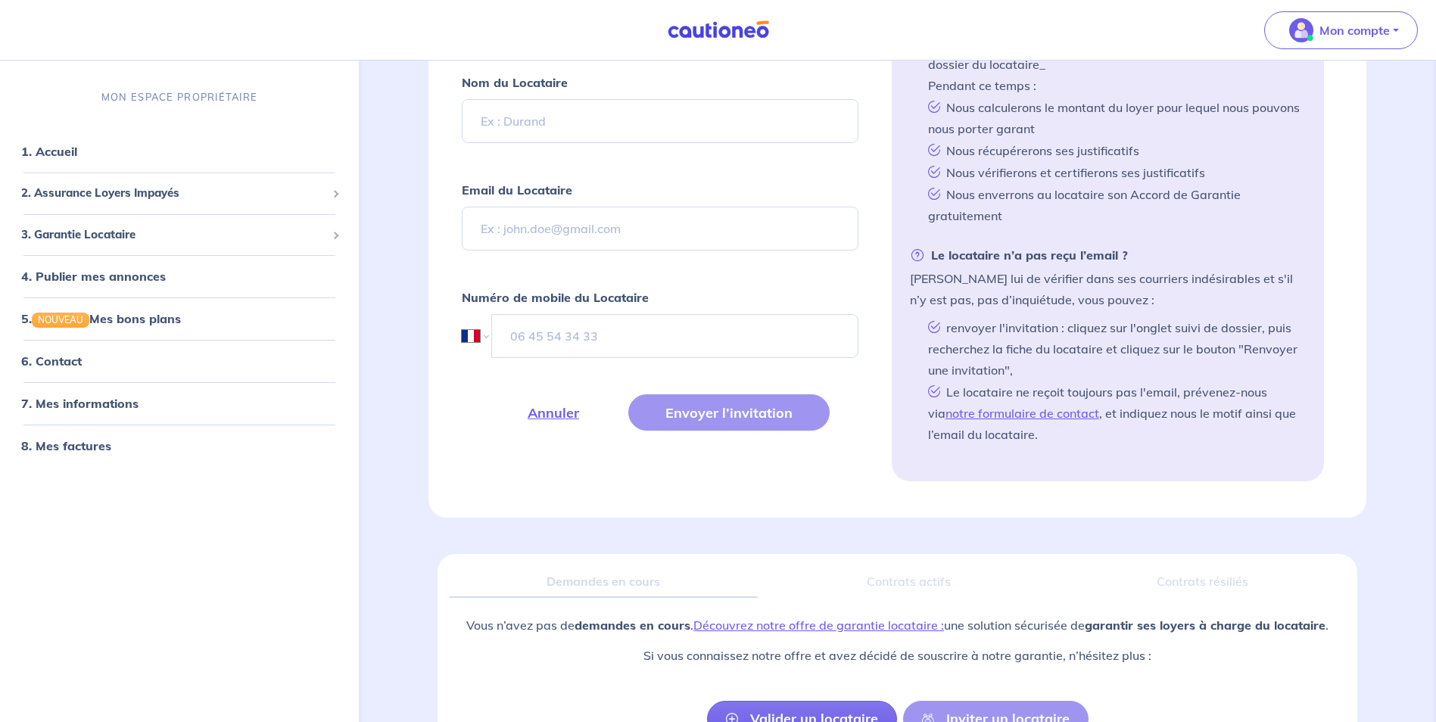
scroll to position [513, 0]
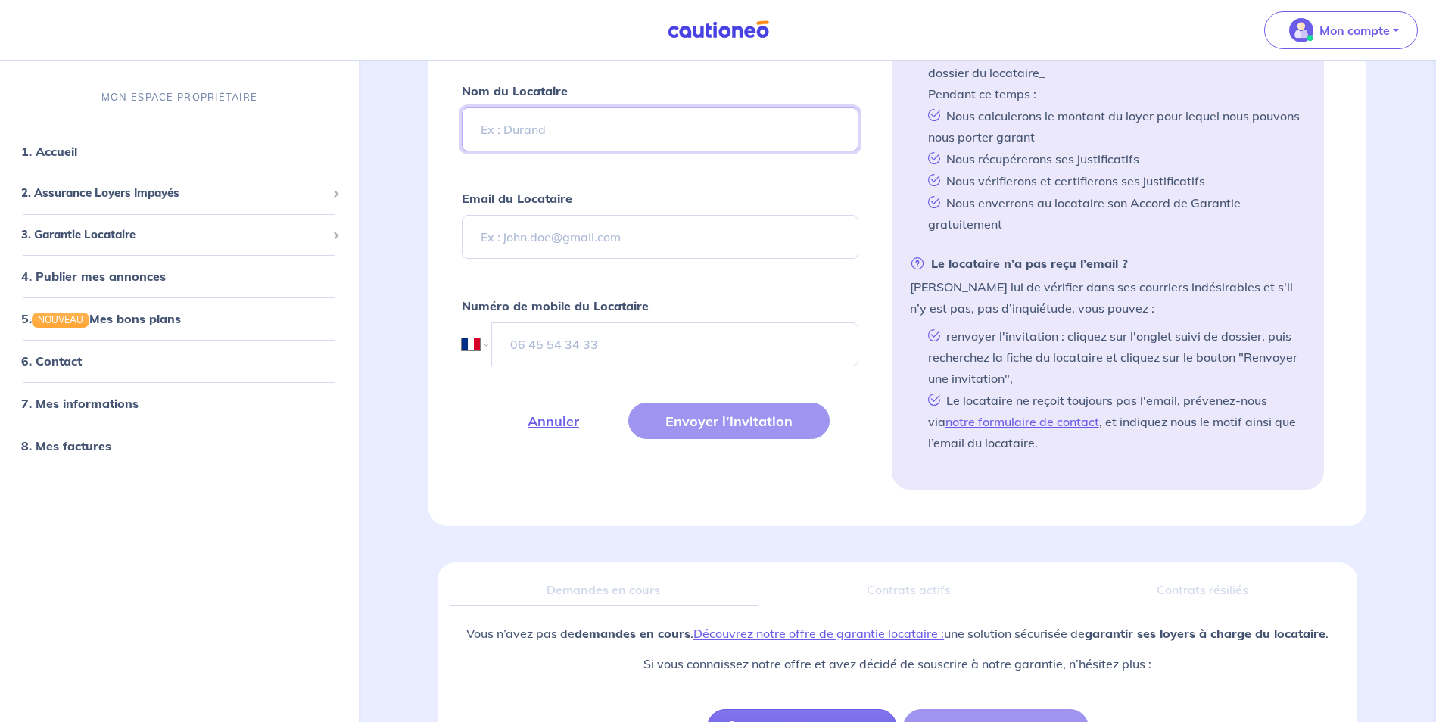
click at [596, 128] on input "Nom du Locataire" at bounding box center [660, 129] width 396 height 44
type input "p"
type input "[PERSON_NAME]"
click at [555, 232] on input "Email du Locataire" at bounding box center [660, 237] width 396 height 44
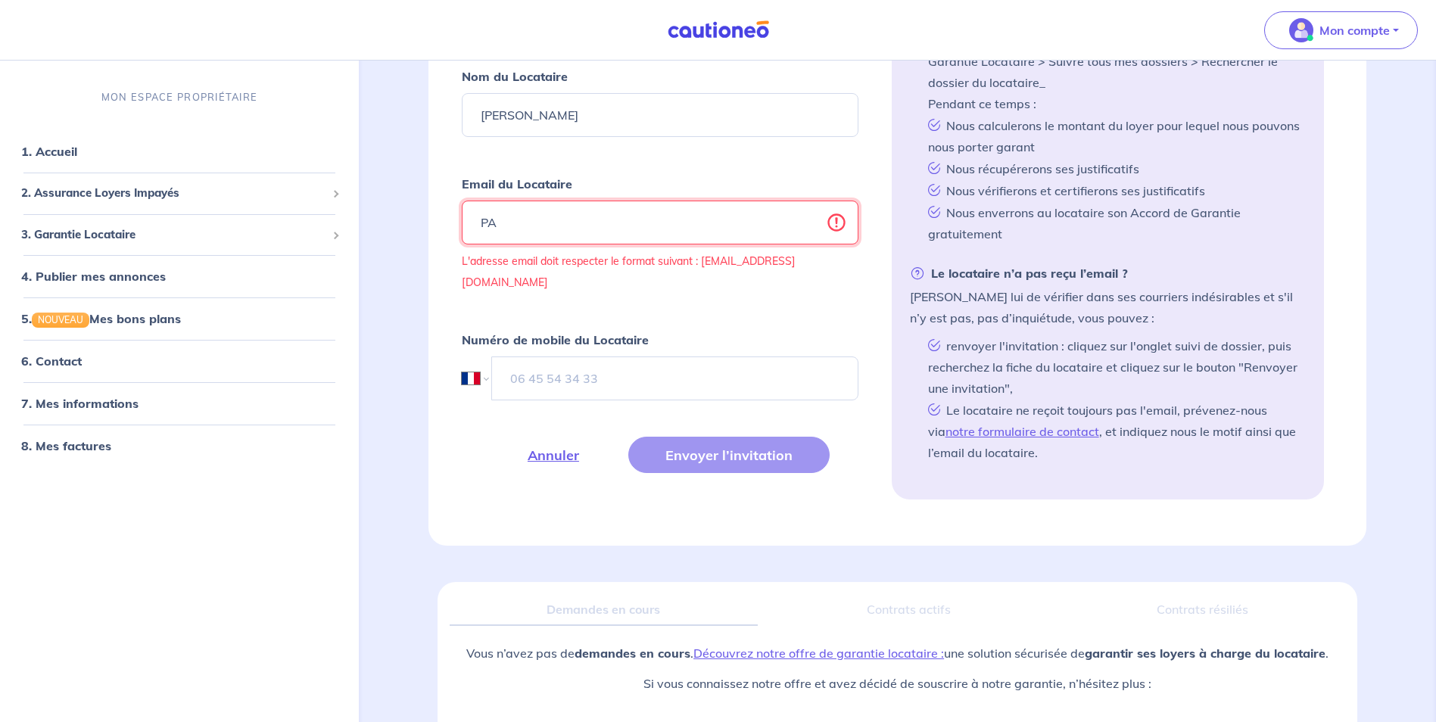
type input "P"
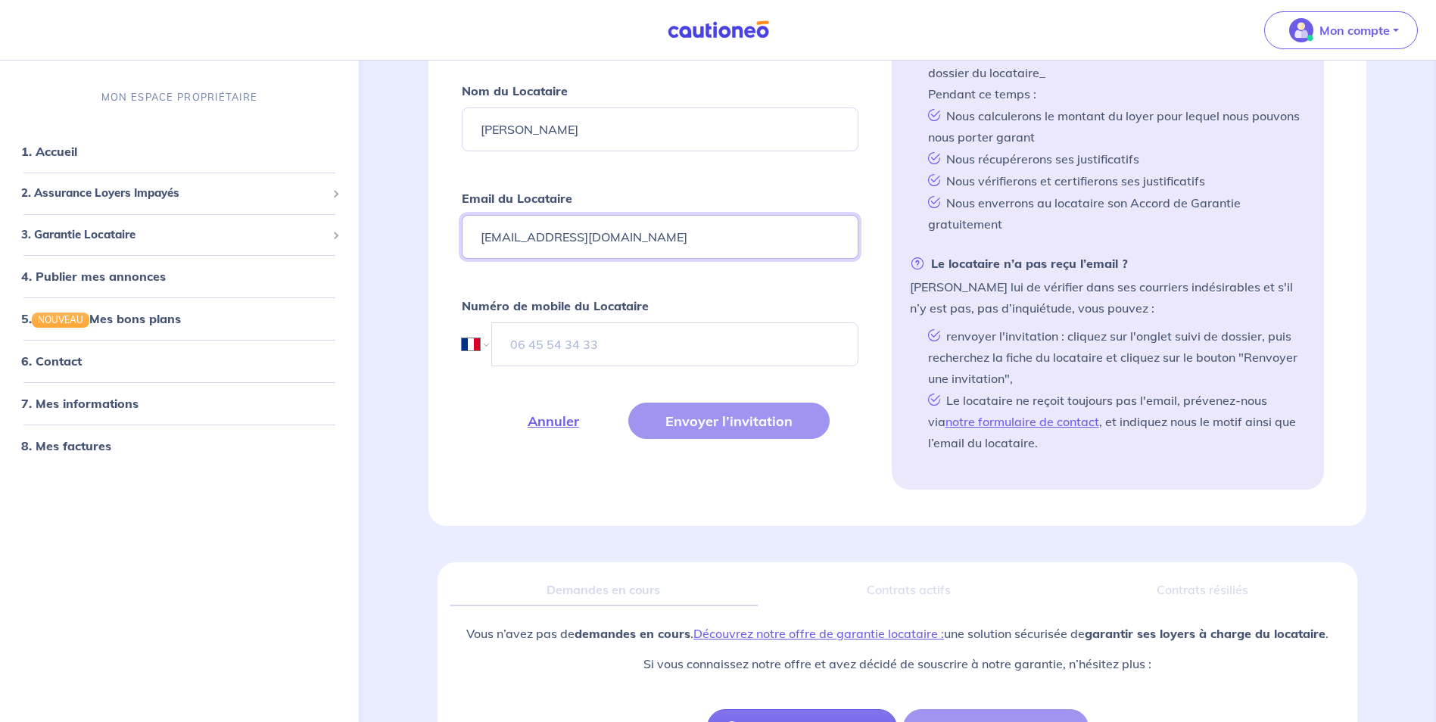
type input "patteeuwguillaume1@gmail.com"
click at [580, 344] on input "tel" at bounding box center [675, 344] width 366 height 44
type input "06 69 35 70 60"
click at [750, 422] on div "Annuler Envoyer l’invitation" at bounding box center [660, 421] width 396 height 36
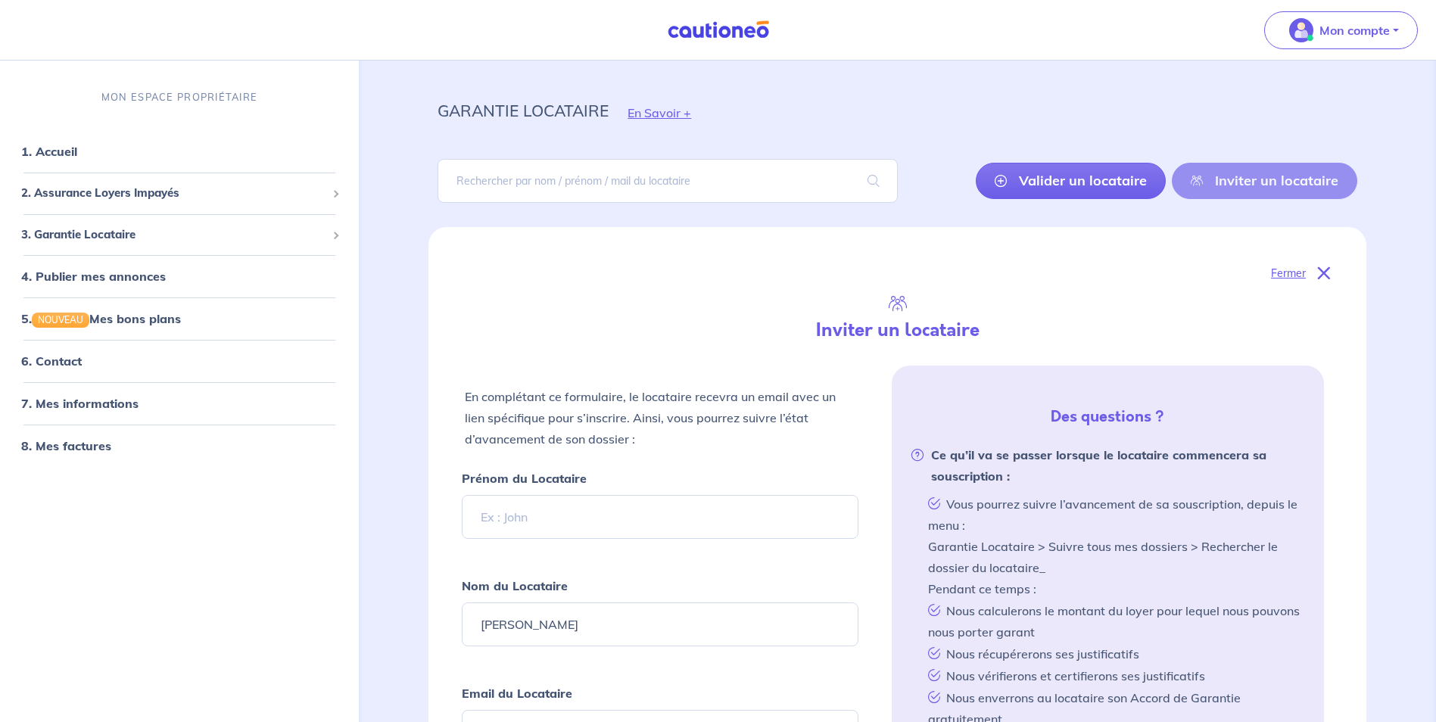
scroll to position [0, 0]
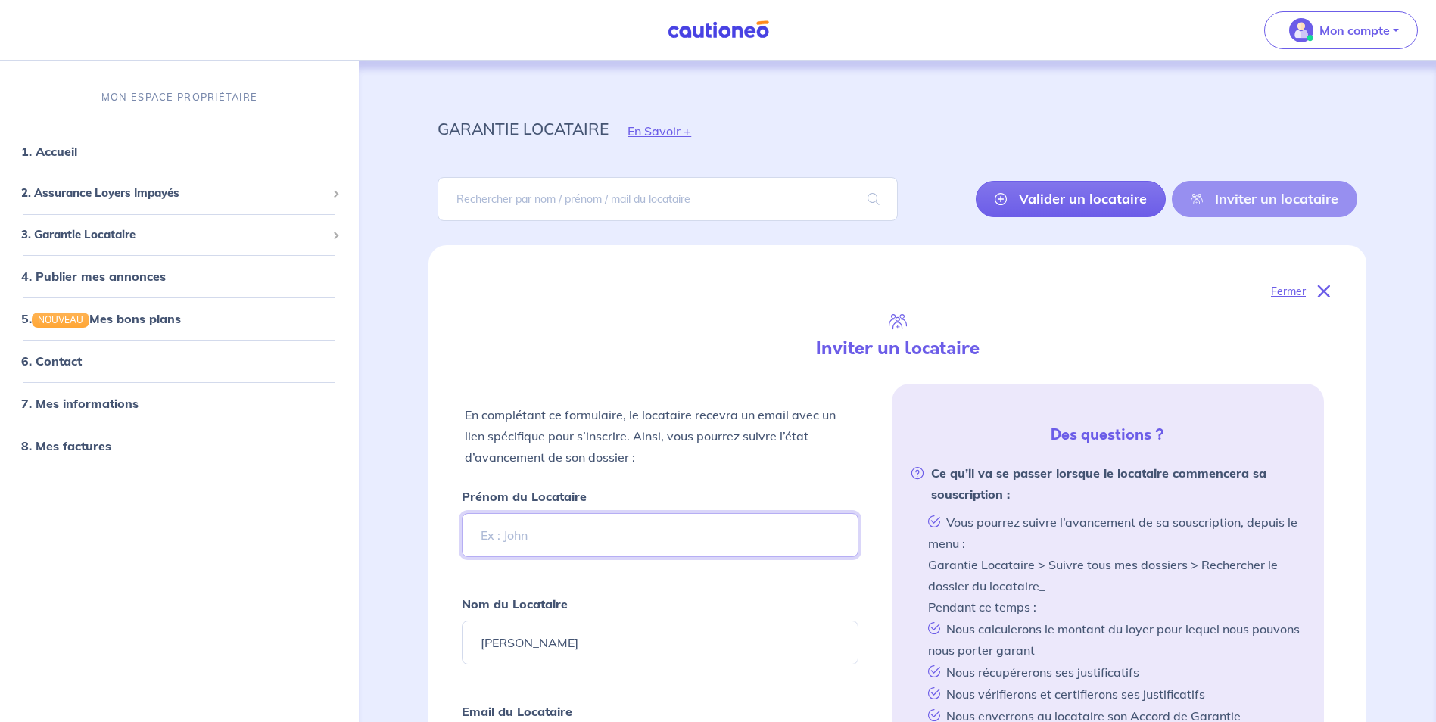
click at [548, 532] on input "Prénom du Locataire" at bounding box center [660, 535] width 396 height 44
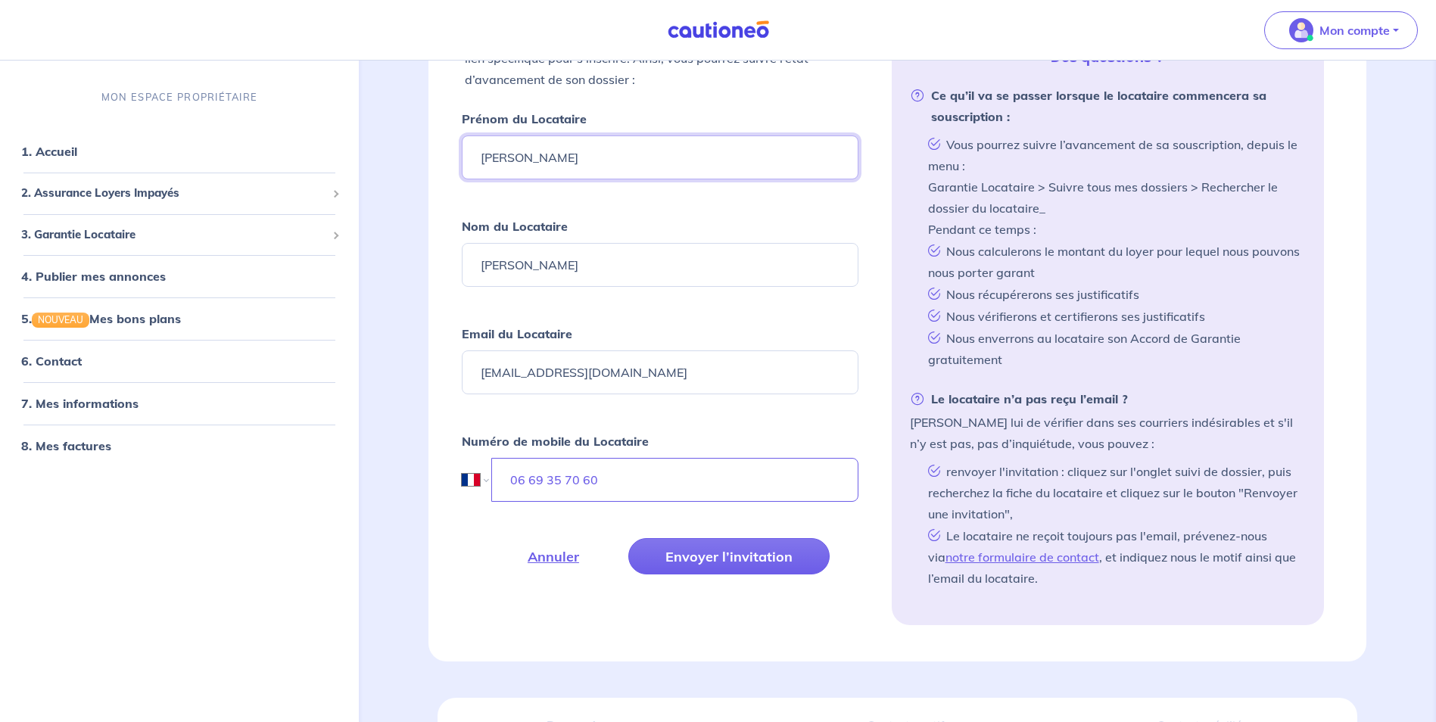
scroll to position [378, 0]
type input "guillaume"
click at [747, 556] on button "Envoyer l’invitation" at bounding box center [728, 555] width 201 height 36
